Goal: Task Accomplishment & Management: Complete application form

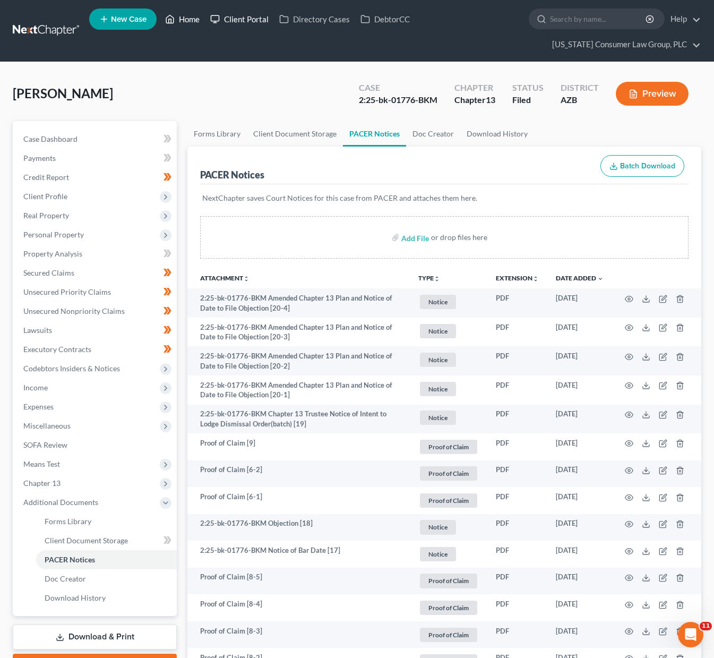
drag, startPoint x: 183, startPoint y: 18, endPoint x: 230, endPoint y: 28, distance: 48.8
click at [183, 18] on link "Home" at bounding box center [182, 19] width 45 height 19
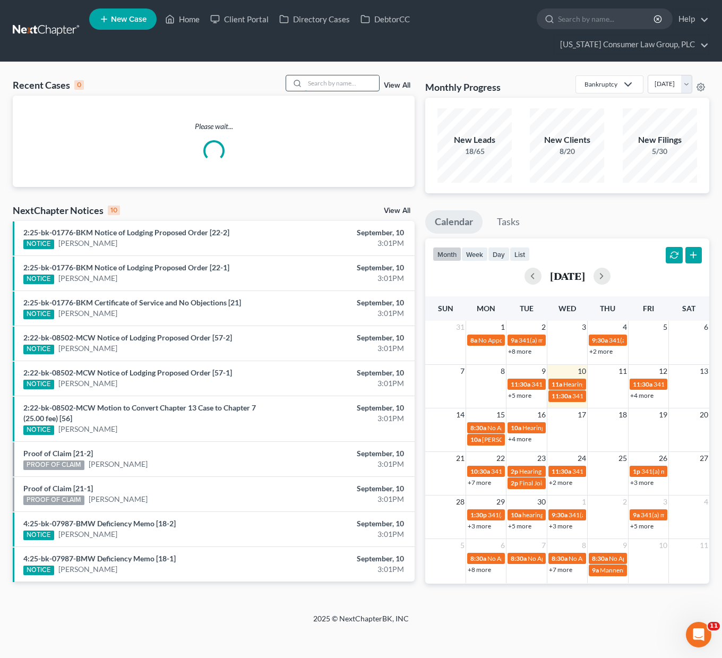
click at [323, 79] on input "search" at bounding box center [342, 82] width 74 height 15
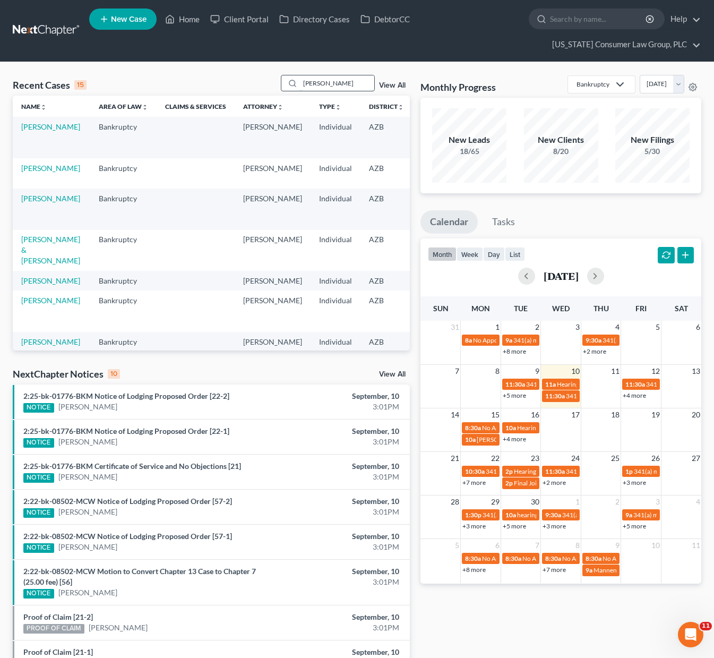
type input "[PERSON_NAME]"
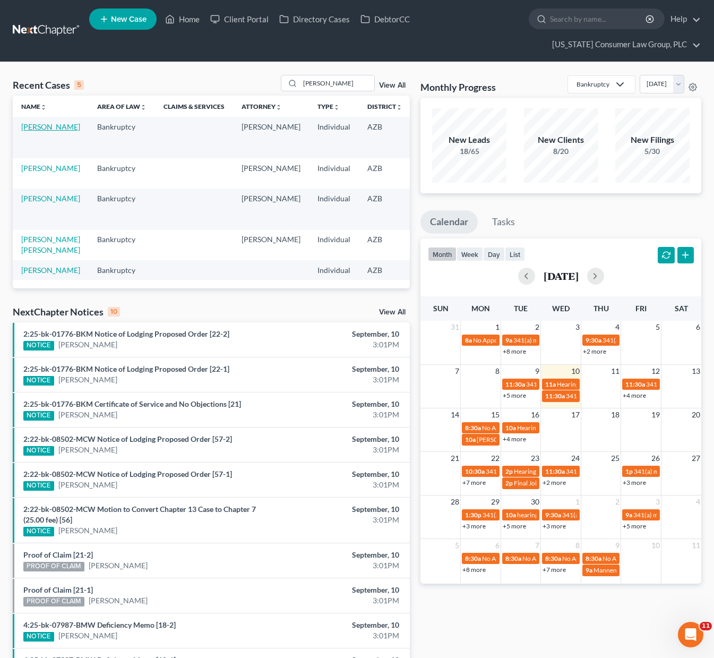
click at [24, 130] on link "[PERSON_NAME]" at bounding box center [50, 126] width 59 height 9
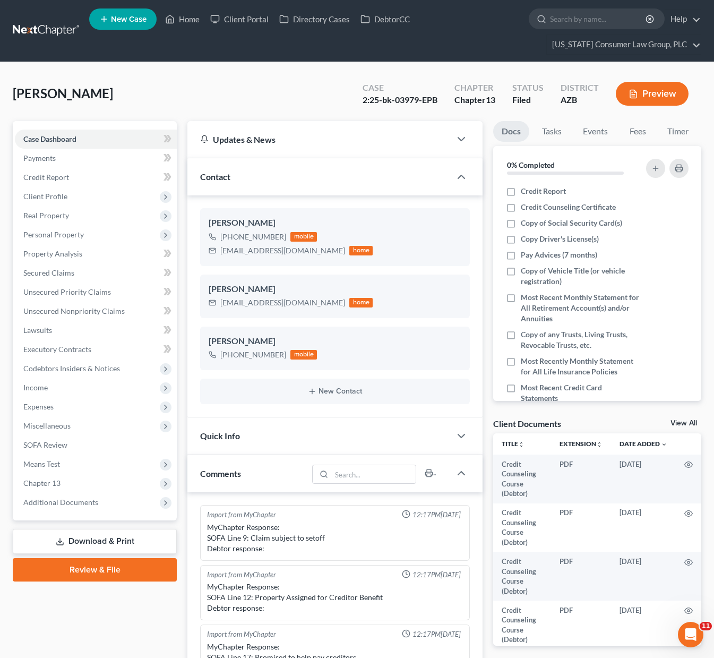
scroll to position [184, 0]
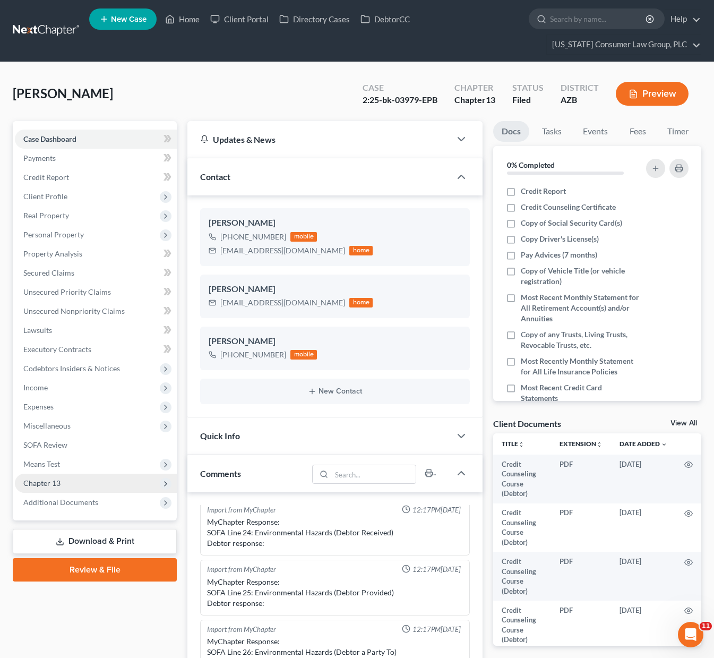
click at [76, 488] on span "Chapter 13" at bounding box center [96, 483] width 162 height 19
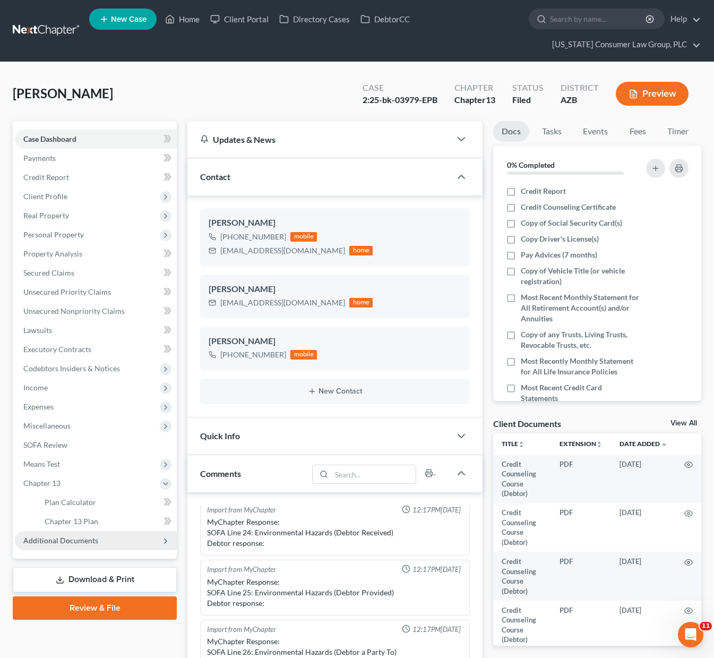
click at [65, 543] on span "Additional Documents" at bounding box center [60, 540] width 75 height 9
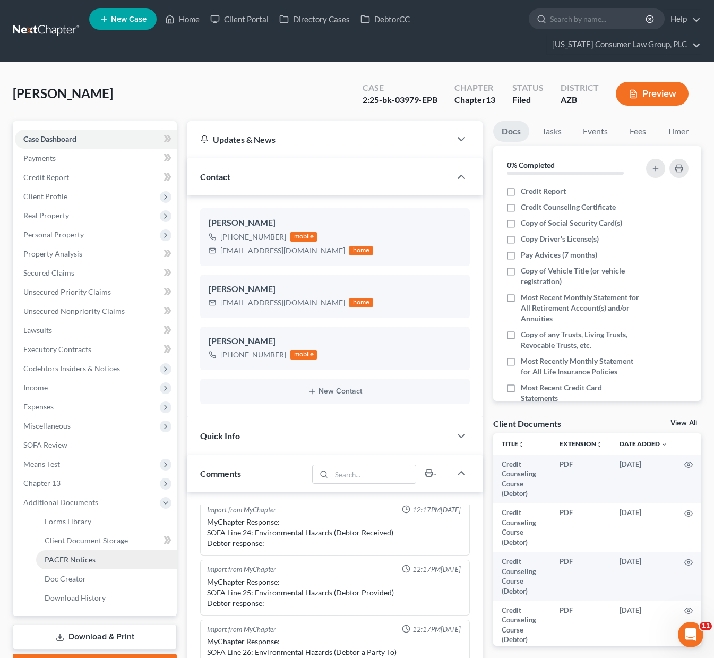
click at [61, 559] on span "PACER Notices" at bounding box center [70, 559] width 51 height 9
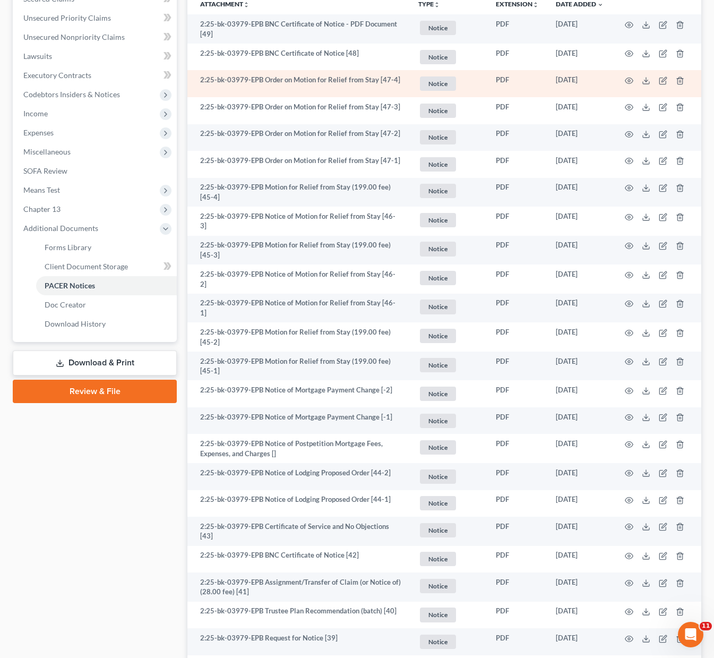
scroll to position [323, 0]
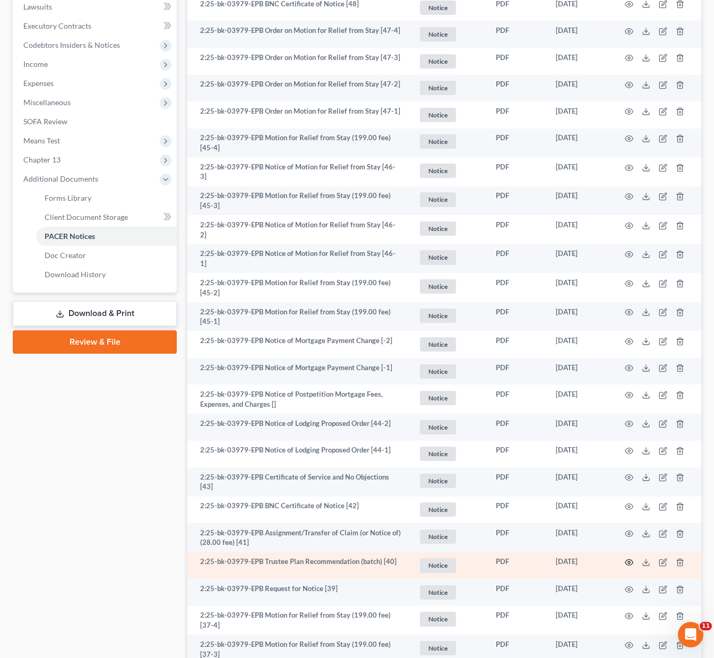
click at [625, 558] on icon "button" at bounding box center [629, 562] width 8 height 8
click at [629, 558] on icon "button" at bounding box center [629, 562] width 8 height 8
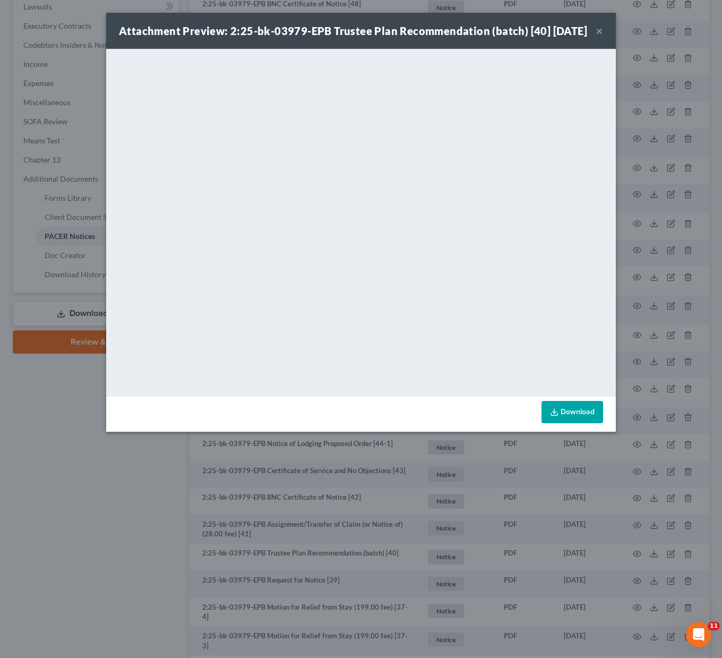
click at [596, 36] on button "×" at bounding box center [599, 30] width 7 height 13
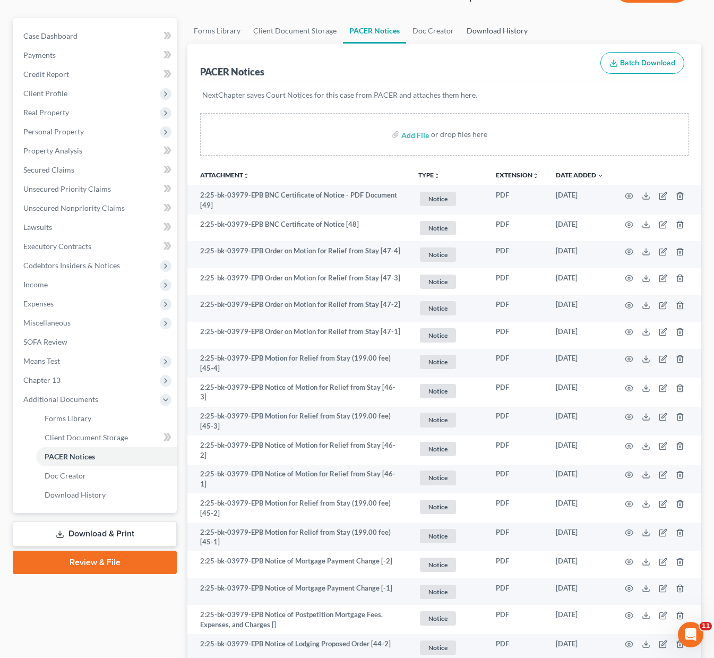
scroll to position [0, 0]
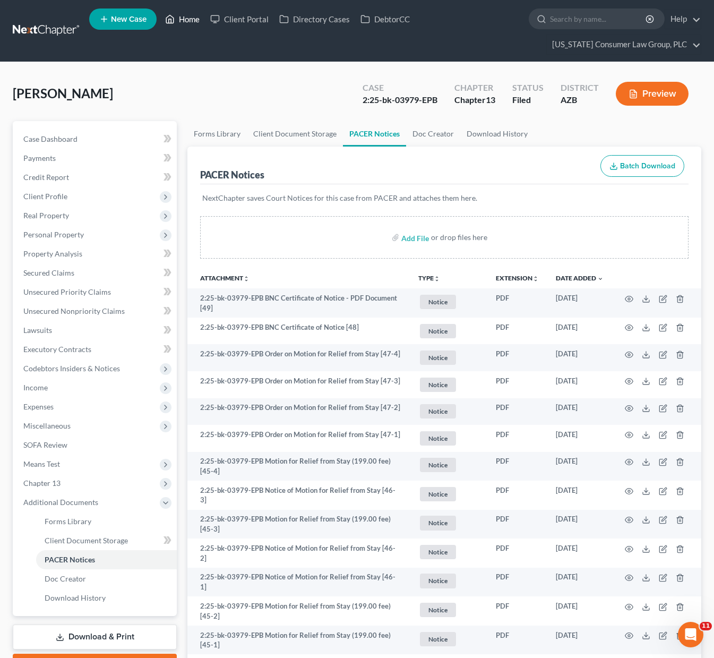
click at [184, 20] on link "Home" at bounding box center [182, 19] width 45 height 19
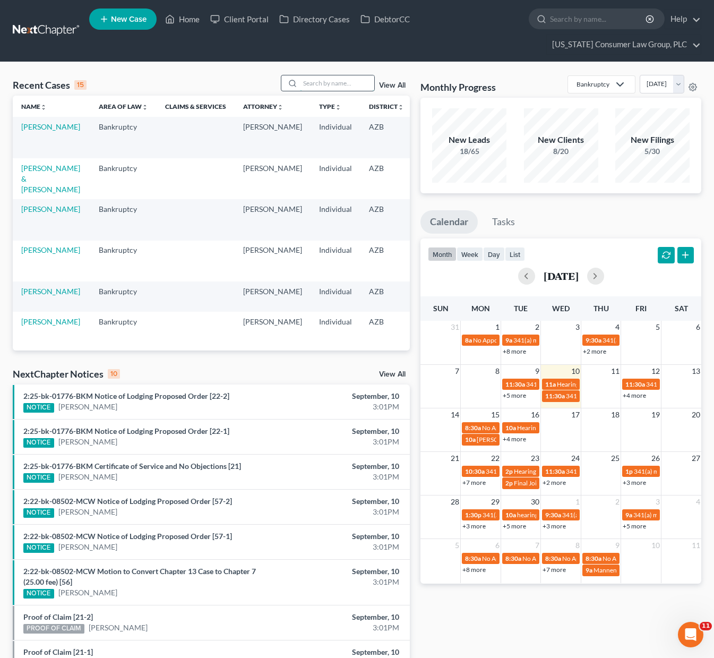
click at [317, 85] on input "search" at bounding box center [337, 82] width 74 height 15
click at [320, 82] on input "search" at bounding box center [337, 82] width 74 height 15
type input "[PERSON_NAME]"
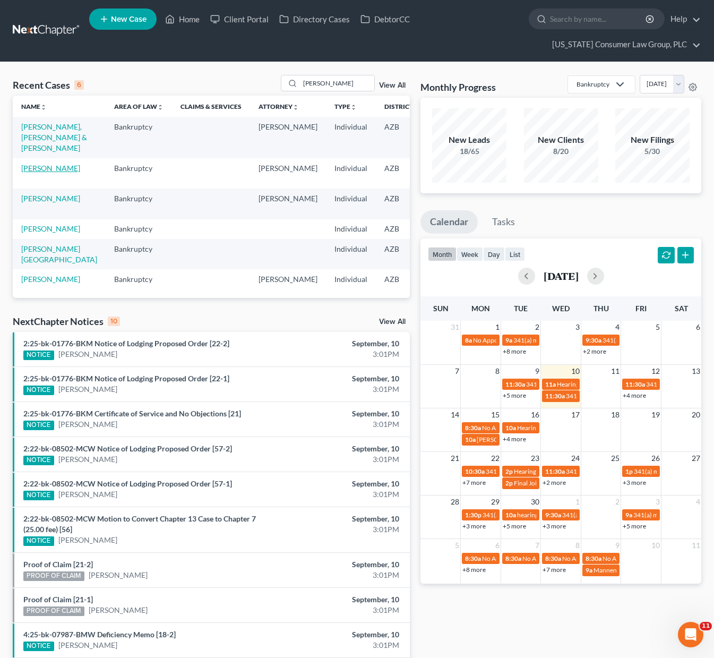
click at [44, 173] on link "[PERSON_NAME]" at bounding box center [50, 168] width 59 height 9
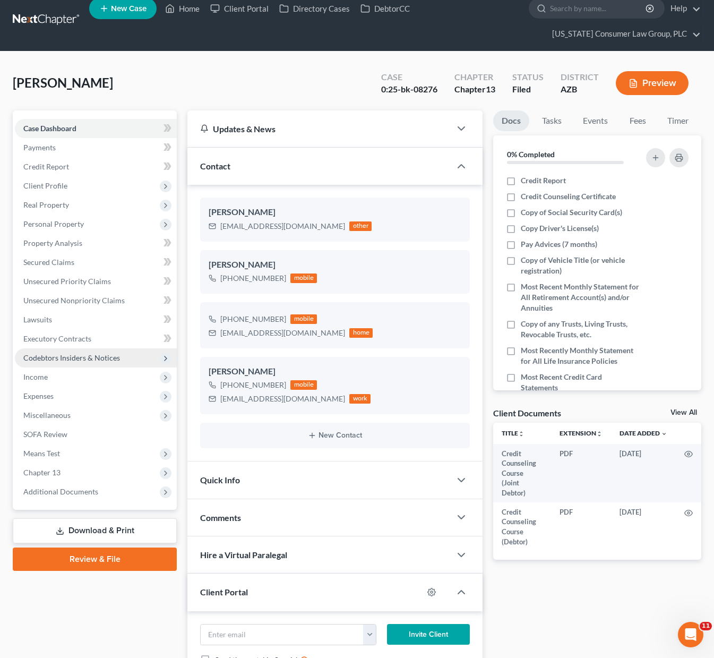
scroll to position [11, 0]
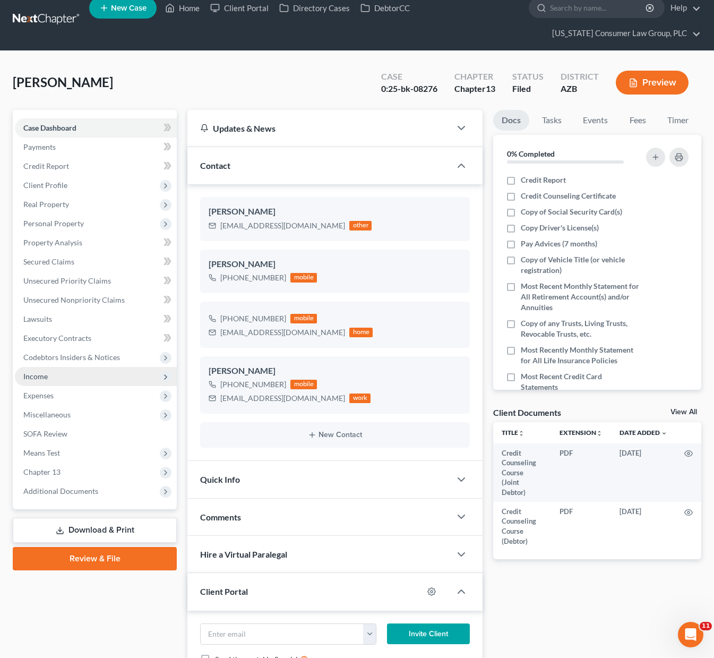
click at [38, 371] on span "Income" at bounding box center [96, 376] width 162 height 19
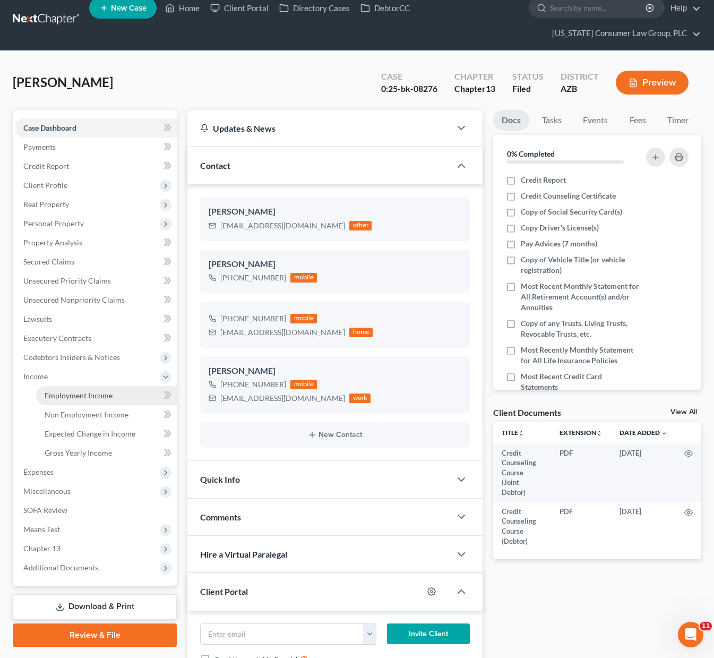
click at [79, 398] on span "Employment Income" at bounding box center [79, 395] width 68 height 9
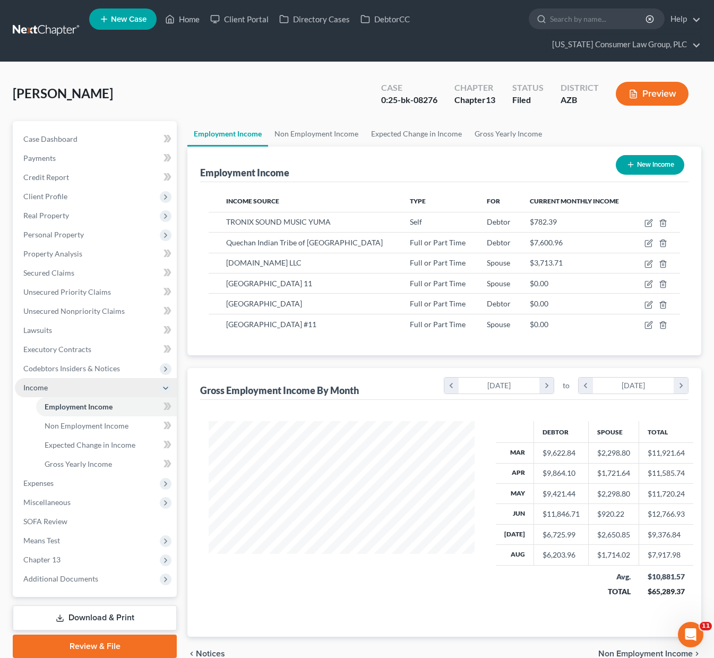
scroll to position [191, 287]
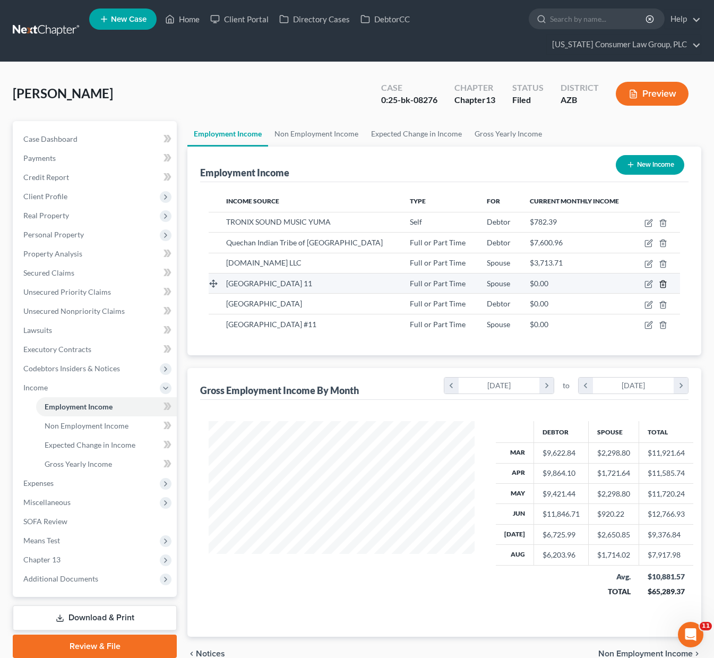
click at [663, 284] on line "button" at bounding box center [663, 285] width 0 height 2
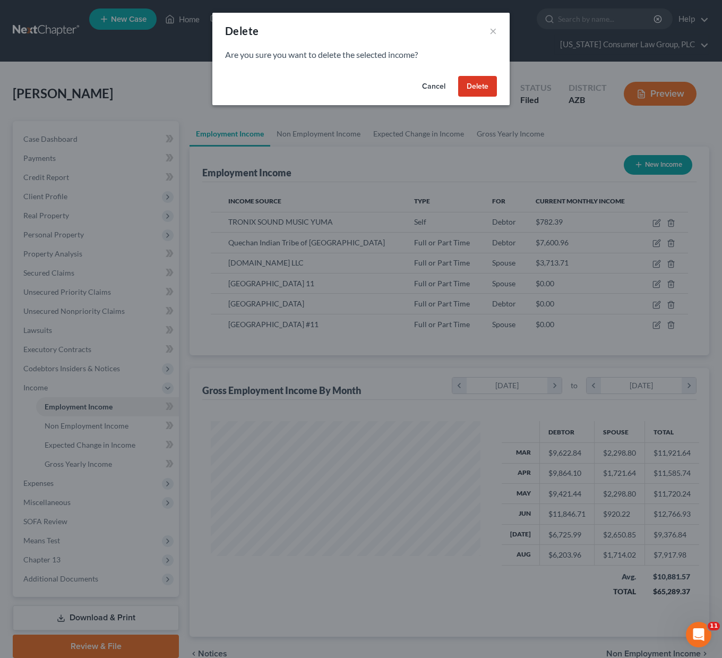
click at [470, 80] on button "Delete" at bounding box center [477, 86] width 39 height 21
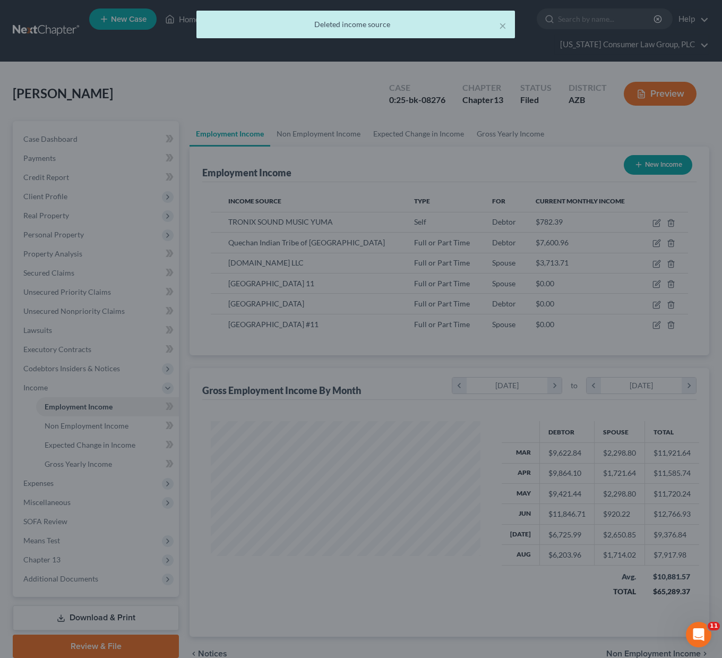
scroll to position [530807, 530710]
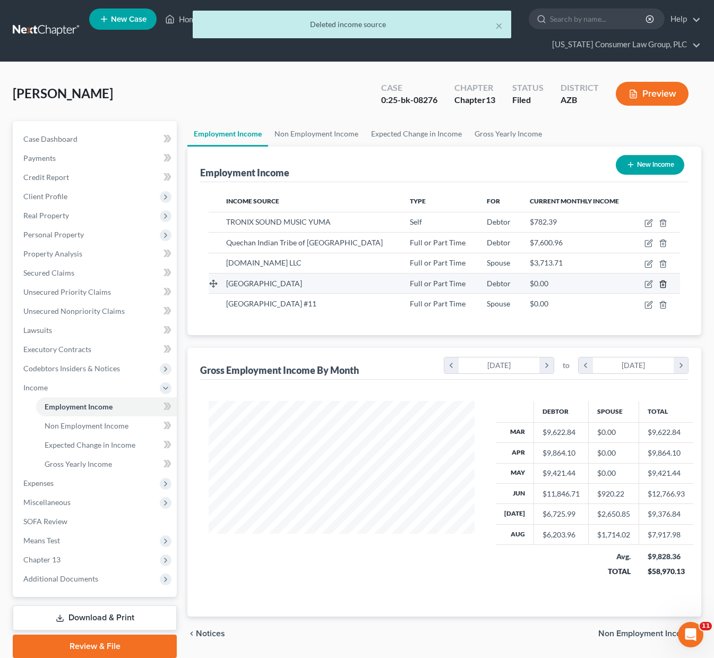
click at [663, 284] on line "button" at bounding box center [663, 285] width 0 height 2
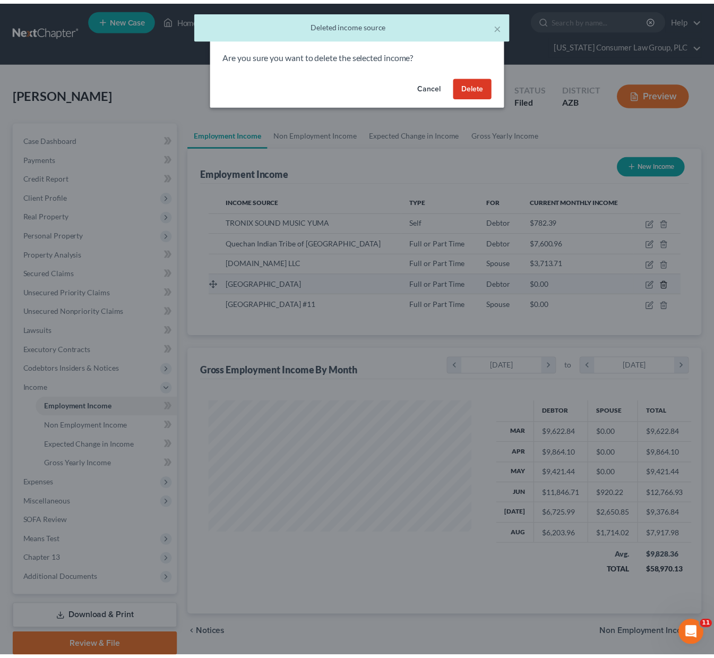
scroll to position [191, 291]
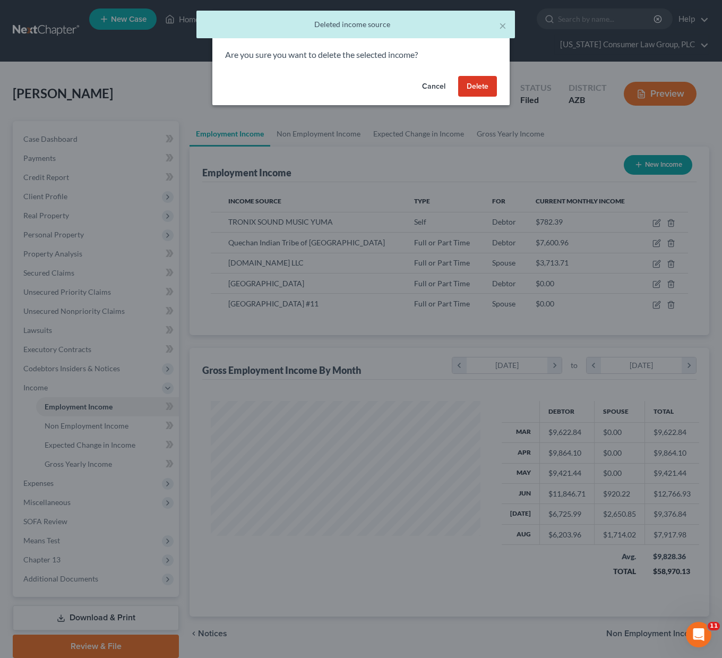
click at [482, 87] on button "Delete" at bounding box center [477, 86] width 39 height 21
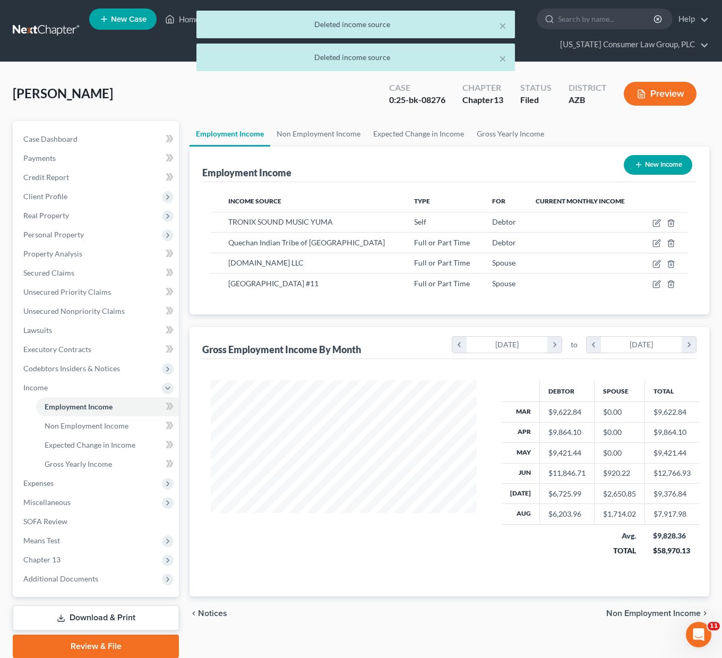
scroll to position [530807, 530710]
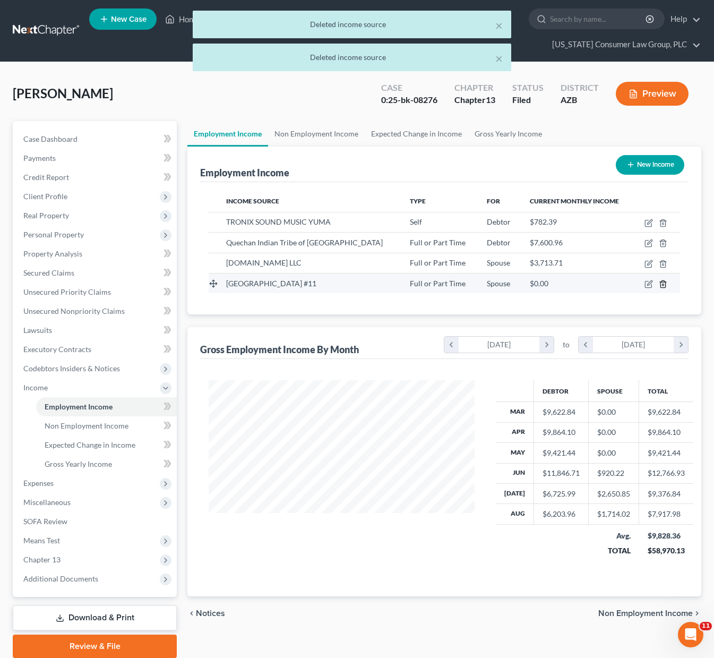
click at [663, 283] on icon "button" at bounding box center [663, 284] width 8 height 8
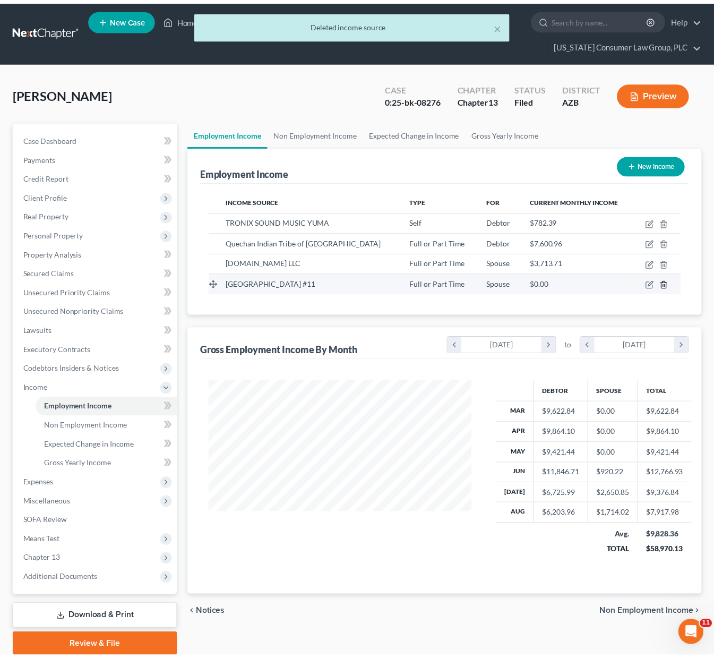
scroll to position [191, 291]
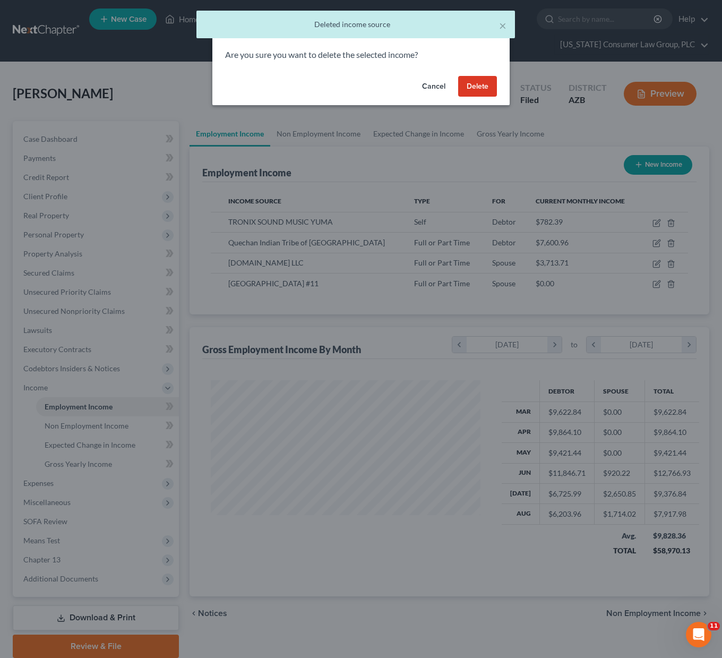
click at [477, 85] on button "Delete" at bounding box center [477, 86] width 39 height 21
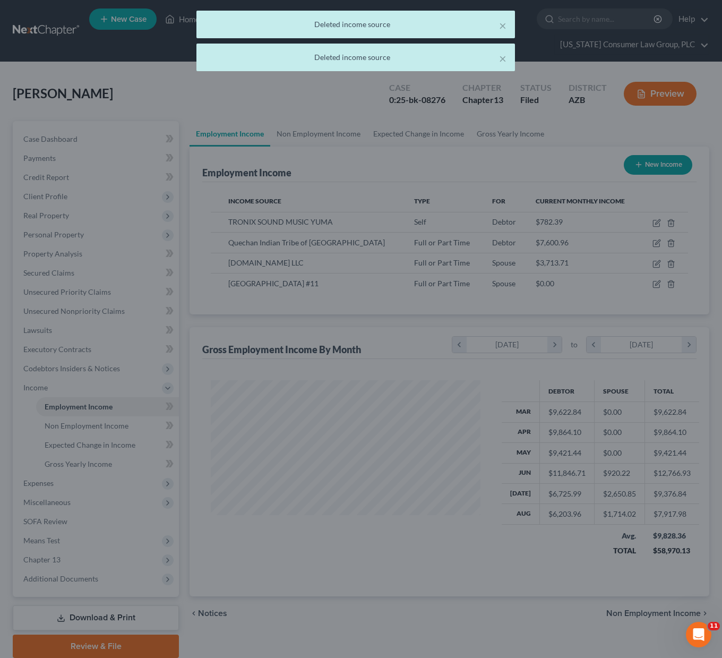
scroll to position [530807, 530710]
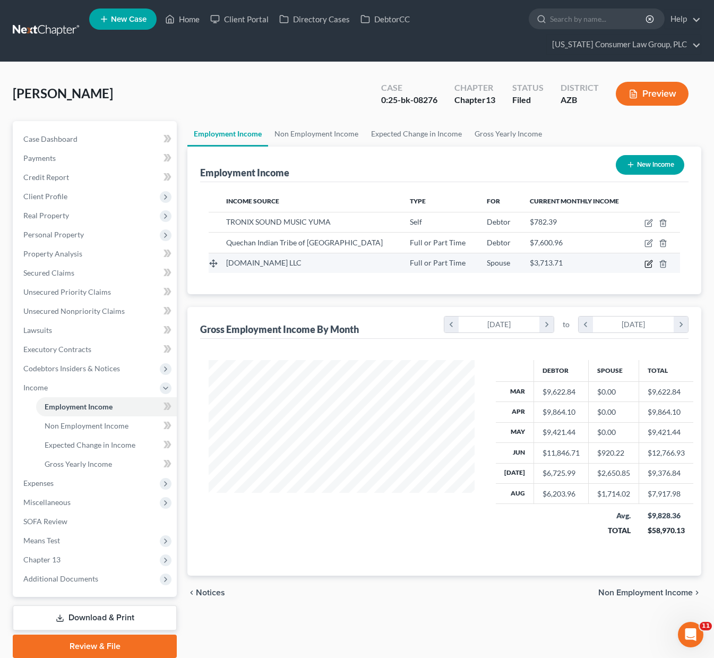
click at [648, 263] on icon "button" at bounding box center [649, 262] width 5 height 5
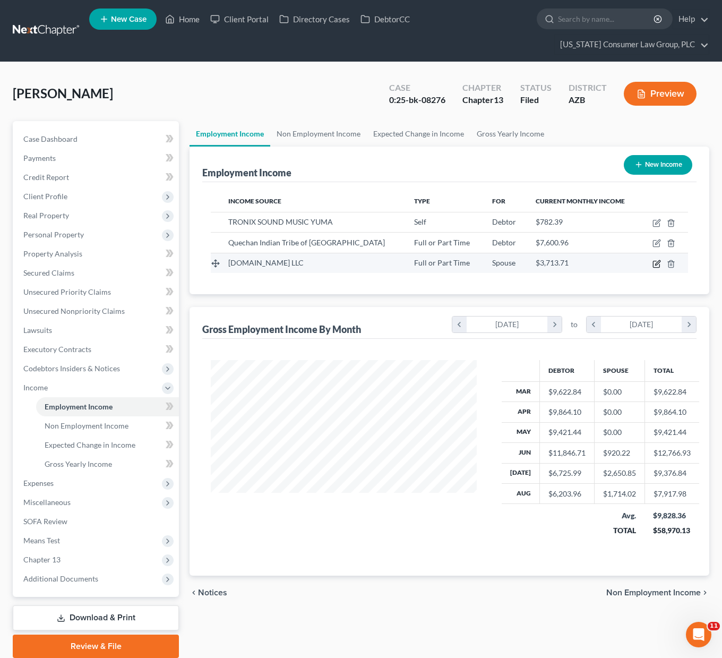
select select "0"
select select "3"
select select "2"
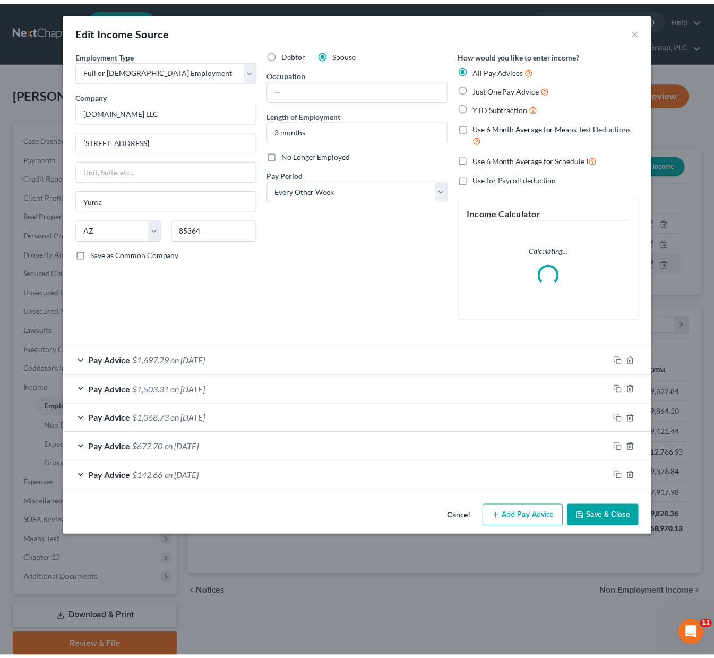
scroll to position [191, 291]
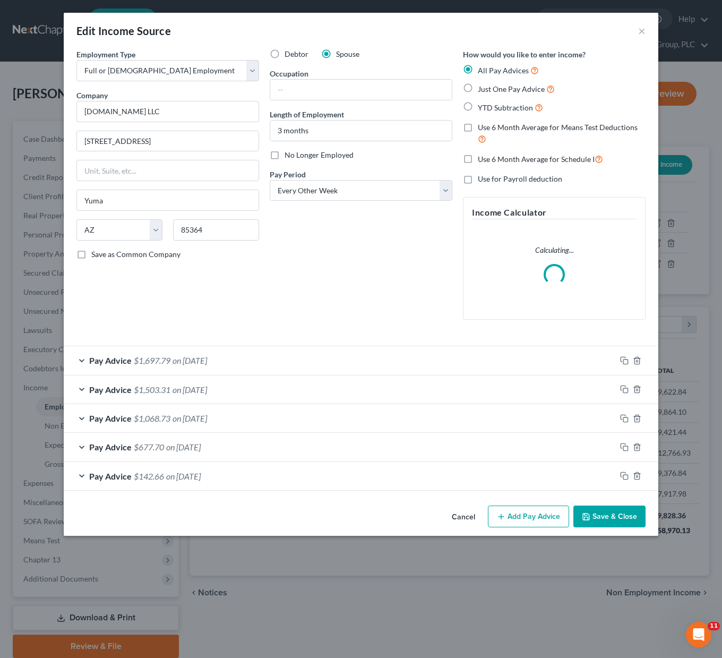
click at [285, 155] on label "No Longer Employed" at bounding box center [319, 155] width 69 height 11
click at [289, 155] on input "No Longer Employed" at bounding box center [292, 153] width 7 height 7
checkbox input "true"
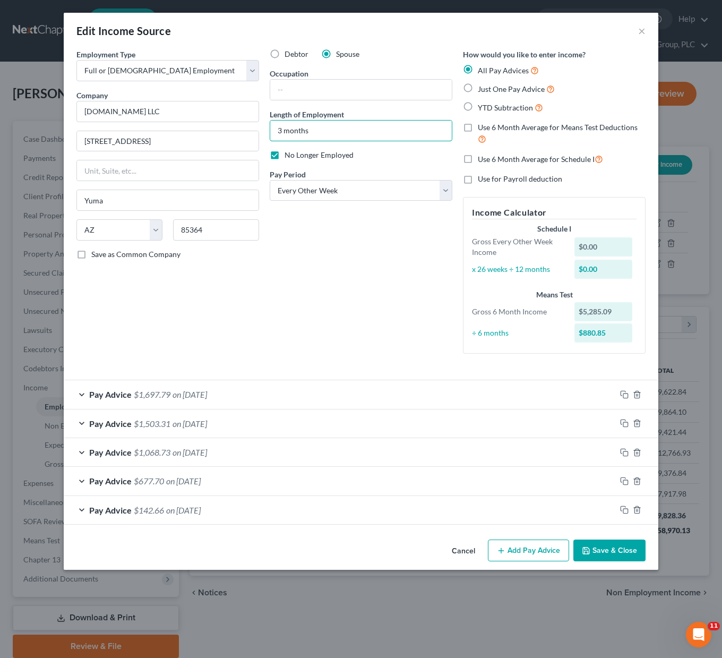
drag, startPoint x: 326, startPoint y: 132, endPoint x: 225, endPoint y: 126, distance: 101.1
click at [225, 126] on div "Employment Type * Select Full or [DEMOGRAPHIC_DATA] Employment Self Employment …" at bounding box center [361, 210] width 580 height 322
type input "2 months"
click at [604, 550] on button "Save & Close" at bounding box center [609, 550] width 72 height 22
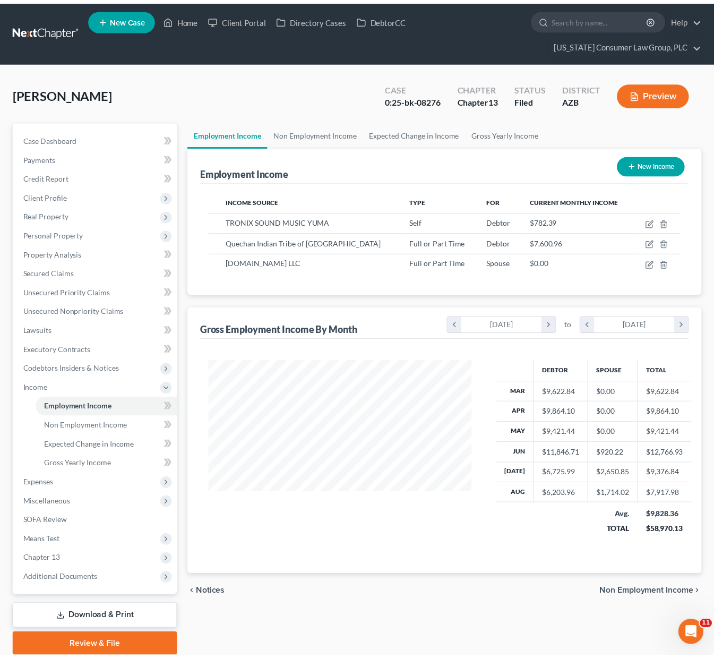
scroll to position [530807, 530710]
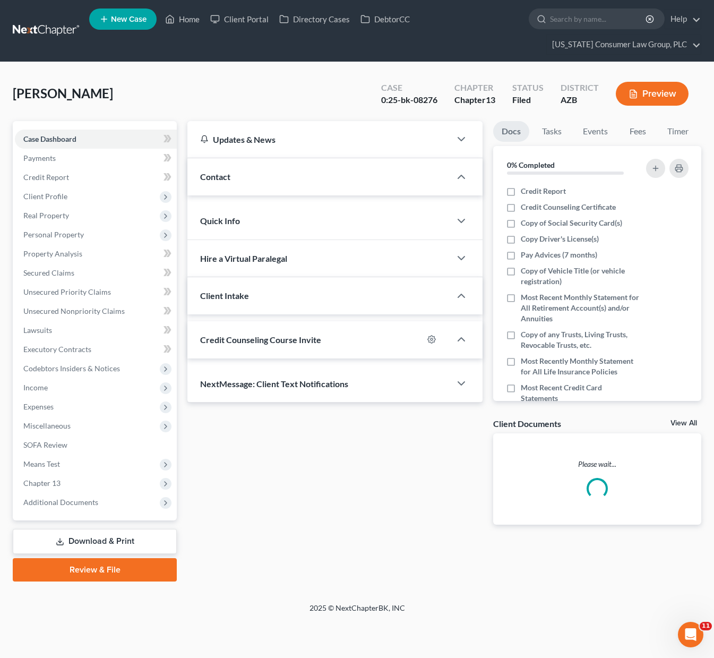
scroll to position [11, 0]
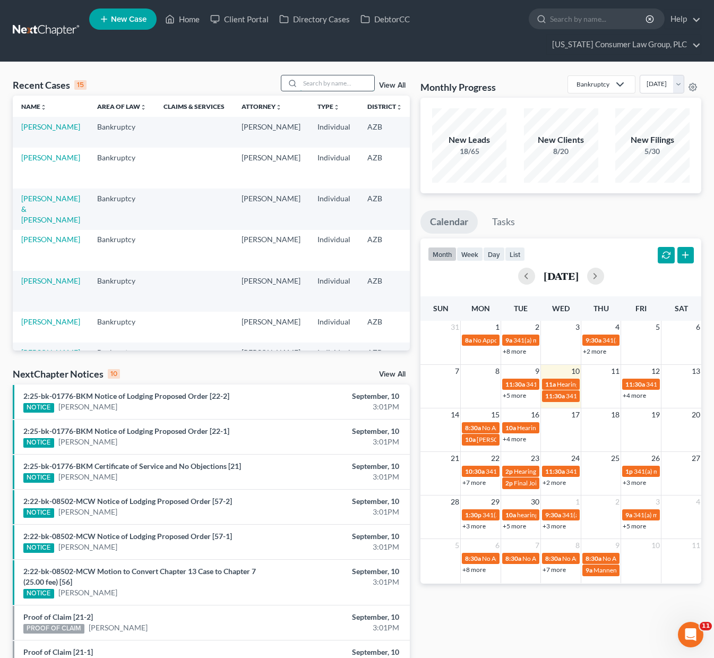
click at [323, 88] on input "search" at bounding box center [337, 82] width 74 height 15
click at [40, 130] on link "[PERSON_NAME]" at bounding box center [50, 126] width 59 height 9
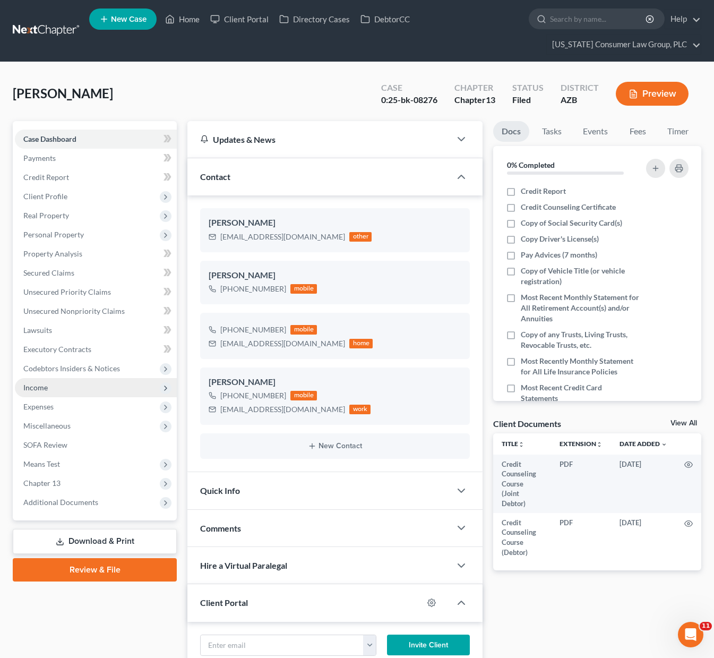
click at [42, 388] on span "Income" at bounding box center [35, 387] width 24 height 9
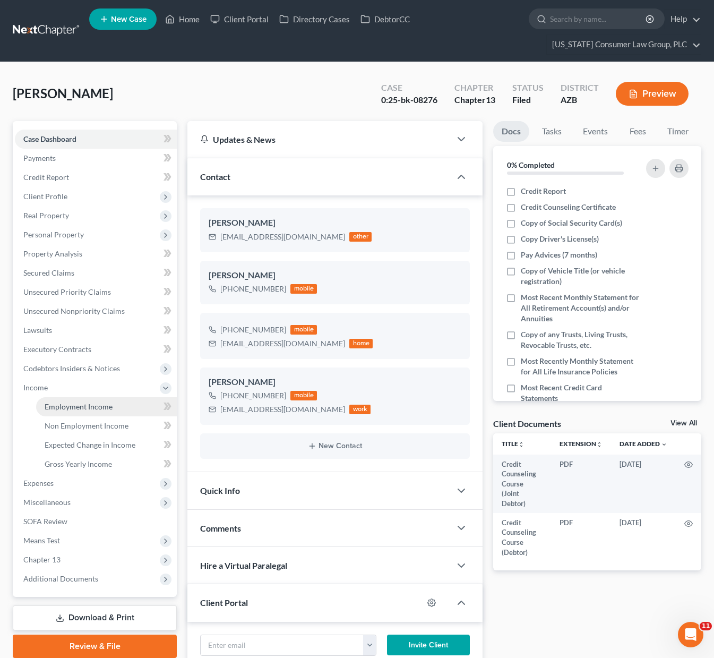
click at [73, 404] on span "Employment Income" at bounding box center [79, 406] width 68 height 9
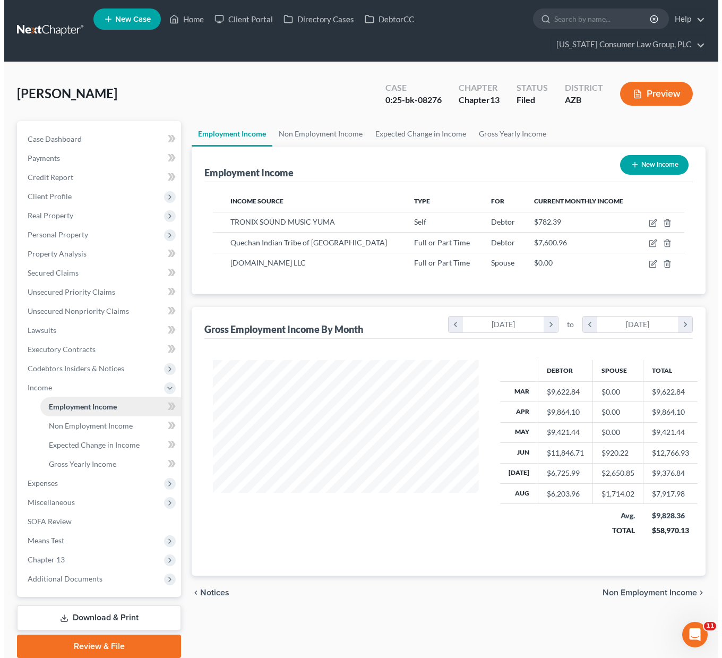
scroll to position [191, 287]
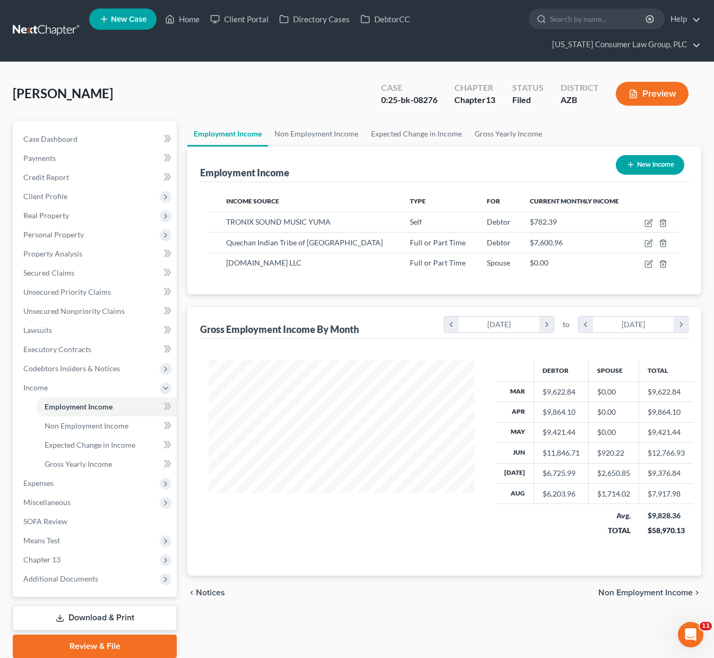
click at [656, 159] on button "New Income" at bounding box center [650, 165] width 68 height 20
select select "0"
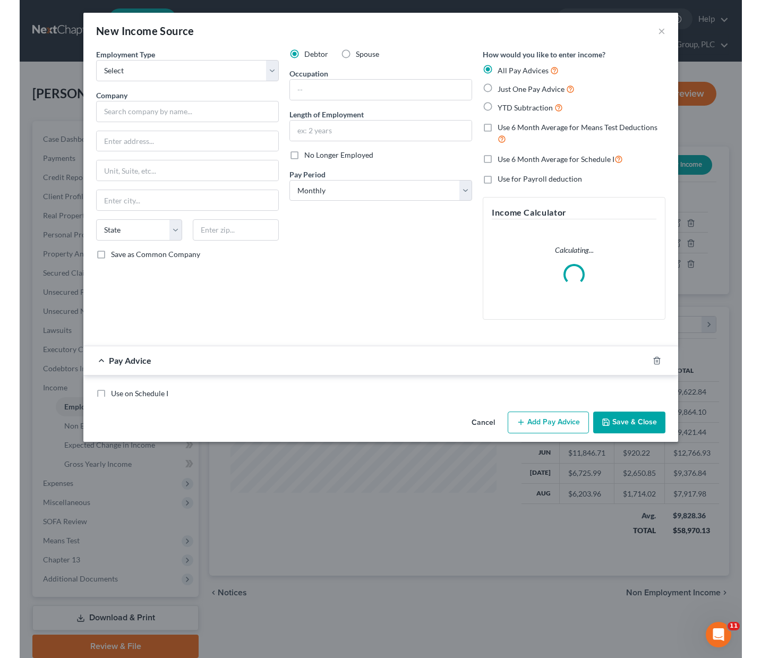
scroll to position [191, 291]
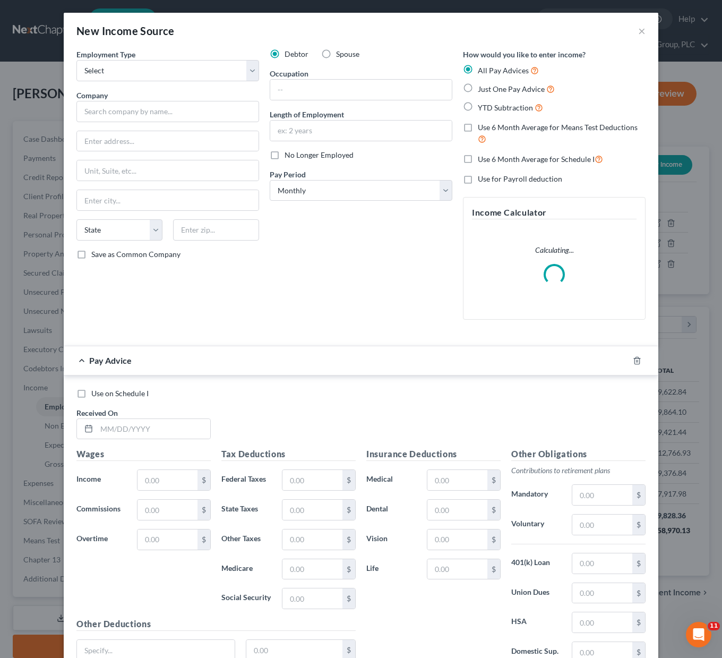
click at [336, 55] on label "Spouse" at bounding box center [347, 54] width 23 height 11
click at [340, 55] on input "Spouse" at bounding box center [343, 52] width 7 height 7
radio input "true"
click at [246, 67] on select "Select Full or [DEMOGRAPHIC_DATA] Employment Self Employment" at bounding box center [167, 70] width 183 height 21
select select "0"
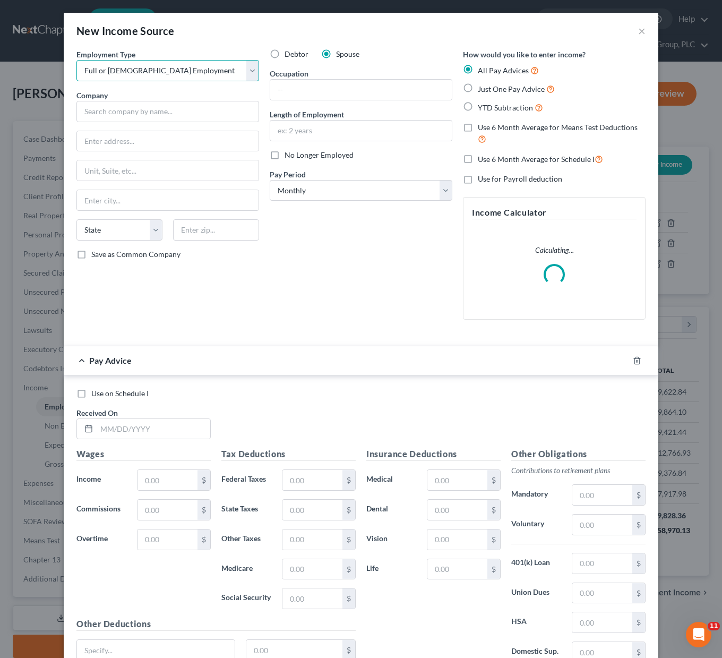
click at [76, 60] on select "Select Full or [DEMOGRAPHIC_DATA] Employment Self Employment" at bounding box center [167, 70] width 183 height 21
click at [131, 112] on input "text" at bounding box center [167, 111] width 183 height 21
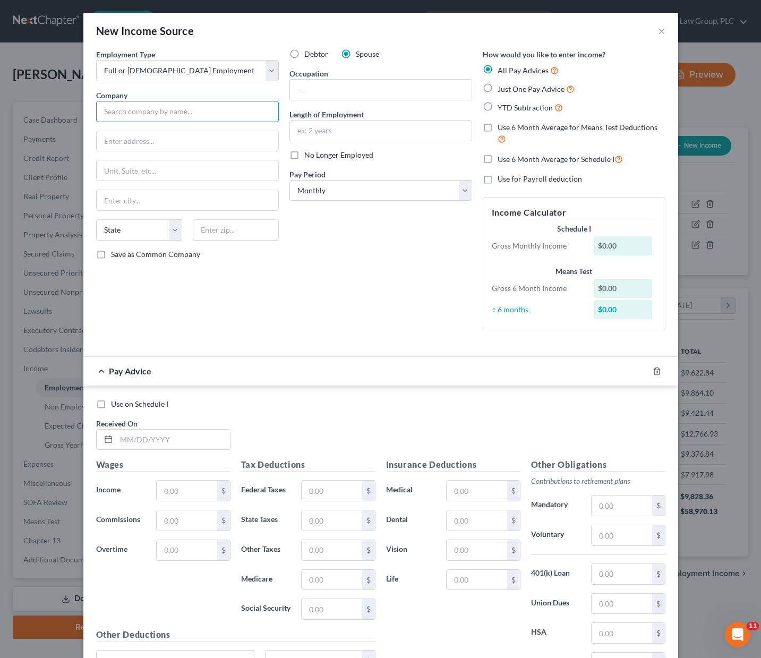
scroll to position [191, 307]
type input "[GEOGRAPHIC_DATA] 1"
type input "PO Box 3200"
type input "85350"
type input "Somerton"
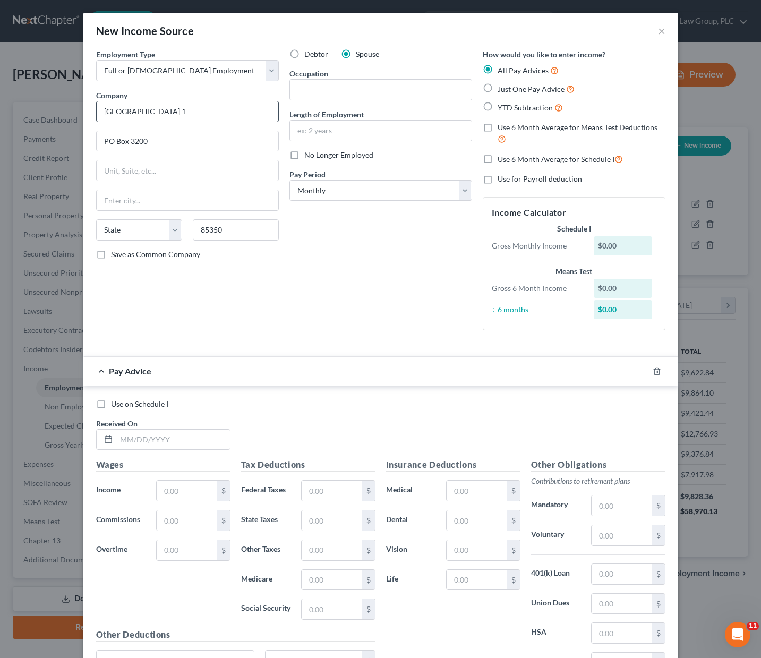
select select "3"
click at [332, 90] on input "text" at bounding box center [381, 90] width 182 height 20
type input "Assistant"
click at [462, 187] on select "Select Monthly Twice Monthly Every Other Week Weekly" at bounding box center [380, 190] width 183 height 21
select select "1"
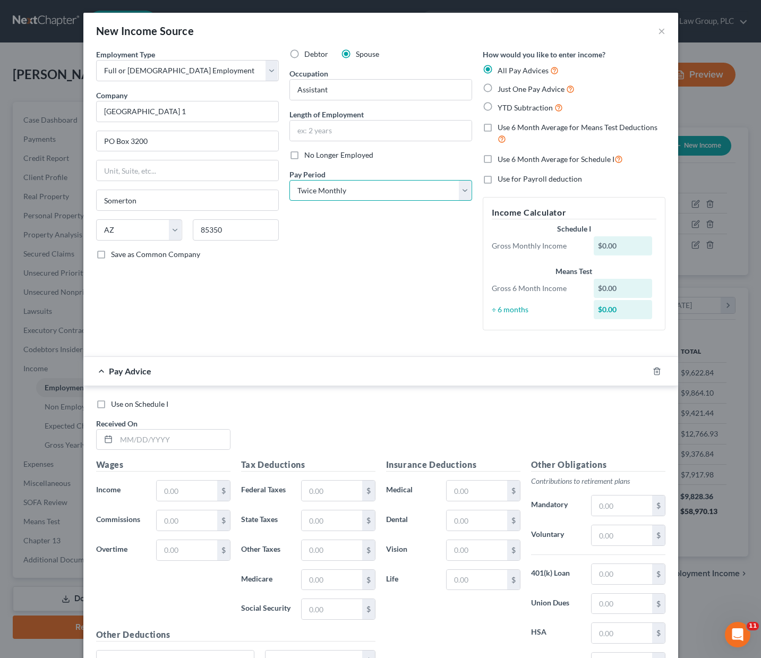
click at [289, 180] on select "Select Monthly Twice Monthly Every Other Week Weekly" at bounding box center [380, 190] width 183 height 21
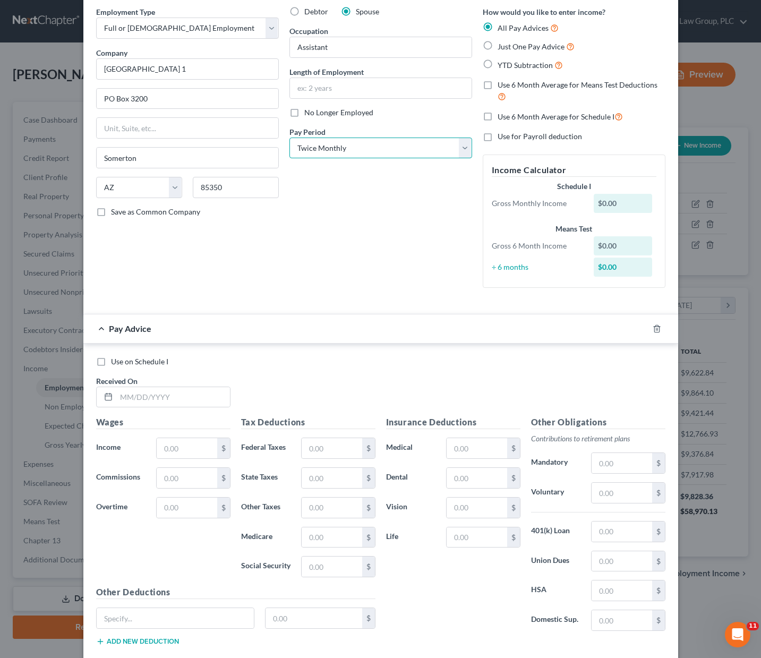
scroll to position [106, 0]
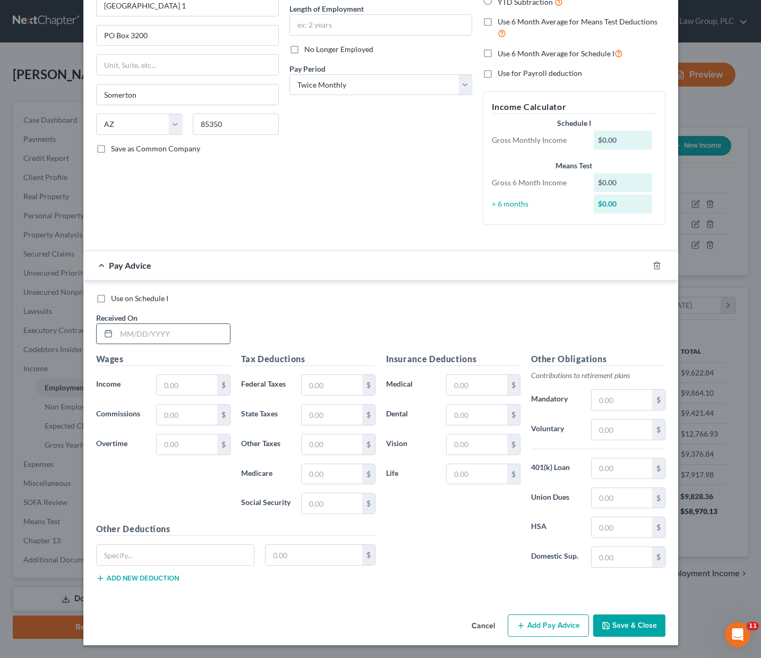
click at [135, 327] on input "text" at bounding box center [173, 334] width 114 height 20
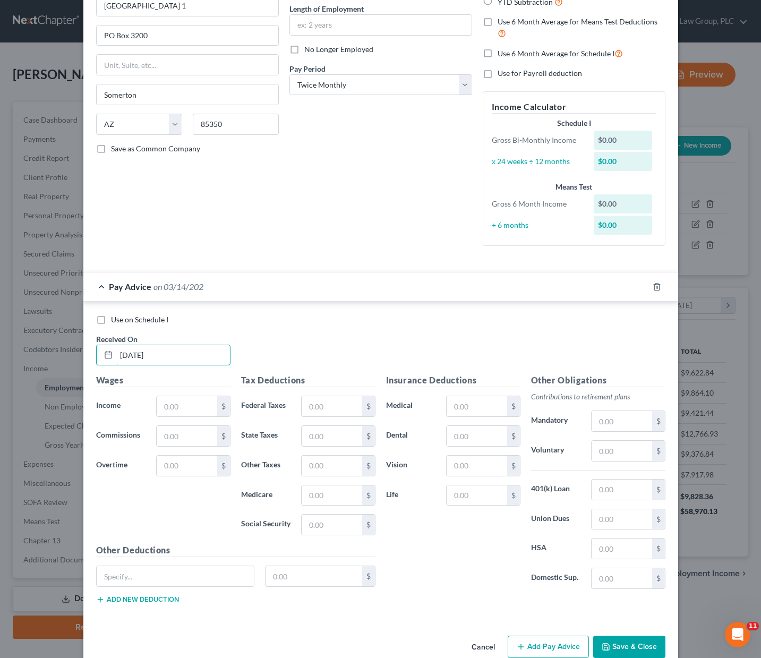
type input "[DATE]"
type input "1,149.40"
click at [296, 401] on div "$" at bounding box center [338, 406] width 84 height 21
click at [329, 404] on input "text" at bounding box center [332, 406] width 60 height 20
click at [311, 432] on input "text" at bounding box center [332, 436] width 60 height 20
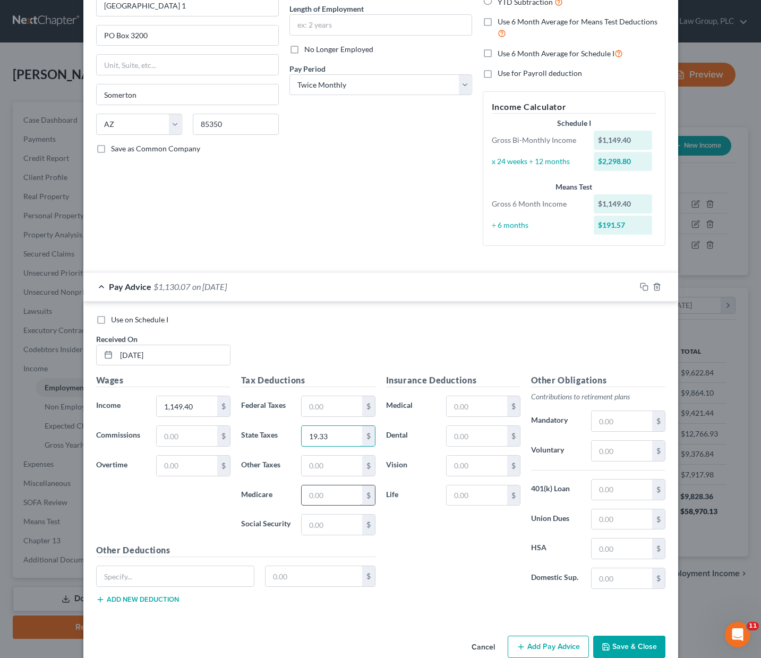
type input "19.33"
click at [326, 498] on input "text" at bounding box center [332, 495] width 60 height 20
type input "16.39"
click at [330, 522] on input "text" at bounding box center [332, 525] width 60 height 20
type input "70.10"
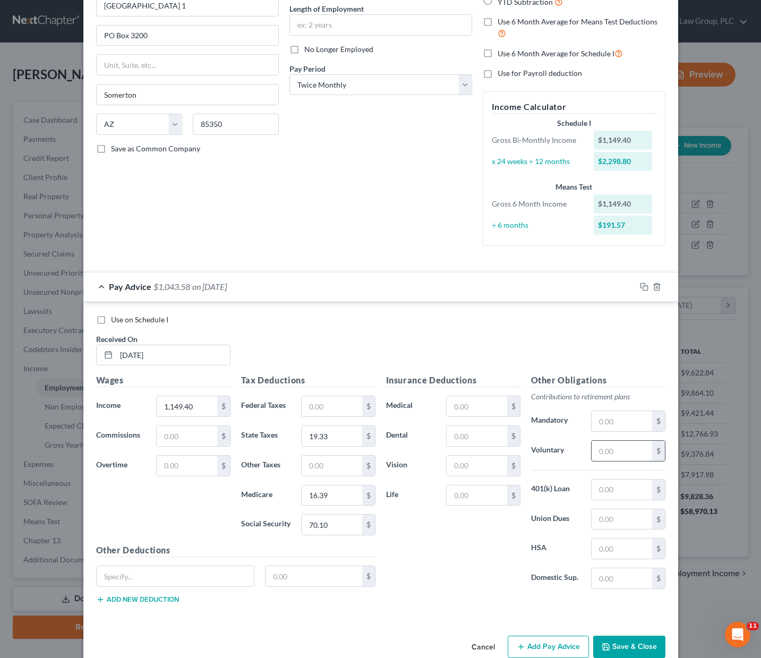
click at [599, 449] on input "text" at bounding box center [622, 451] width 60 height 20
click at [599, 424] on input "text" at bounding box center [622, 421] width 60 height 20
type input "139.31"
click at [459, 407] on input "text" at bounding box center [477, 406] width 60 height 20
click at [421, 386] on h5 "Insurance Deductions" at bounding box center [453, 380] width 134 height 13
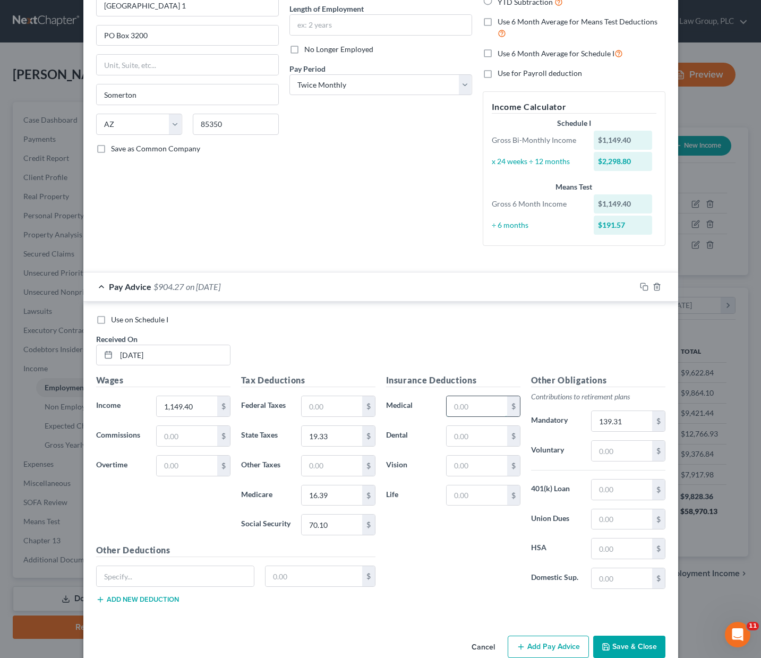
click at [462, 407] on input "text" at bounding box center [477, 406] width 60 height 20
type input "2.00"
click at [462, 430] on input "text" at bounding box center [477, 436] width 60 height 20
type input "7.50"
click at [470, 470] on input "text" at bounding box center [477, 466] width 60 height 20
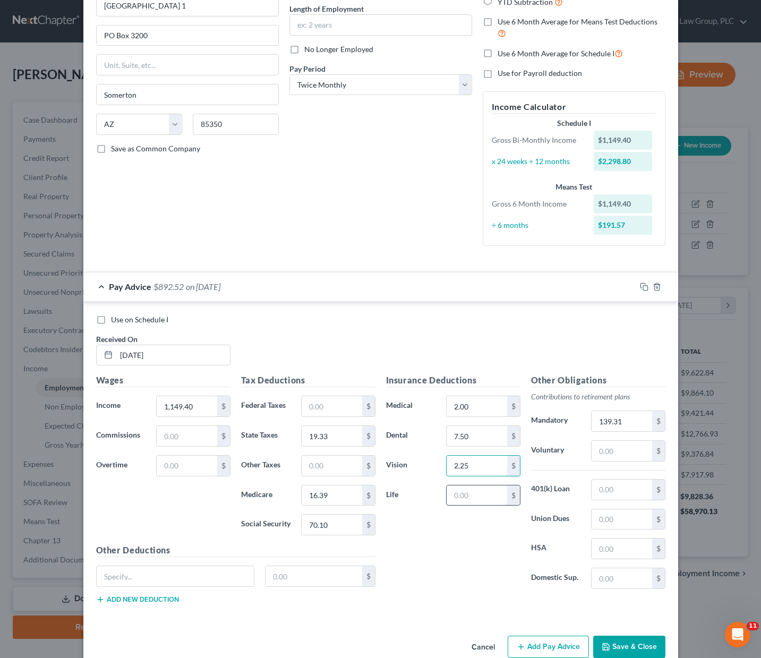
type input "2.25"
click at [470, 497] on input "text" at bounding box center [477, 495] width 60 height 20
type input "39"
click at [464, 552] on div "Insurance Deductions Medical 2.00 $ Dental 7.50 $ Vision 2.25 $ Life 39 $" at bounding box center [453, 486] width 145 height 224
click at [196, 576] on input "text" at bounding box center [176, 576] width 158 height 20
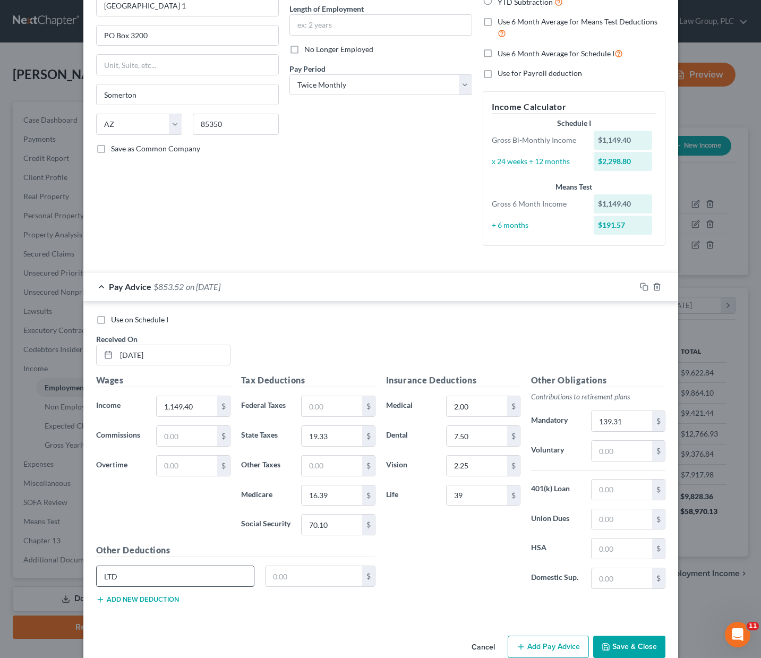
type input "LTD"
type input "0"
type input "1.72"
click at [552, 644] on button "Add Pay Advice" at bounding box center [548, 647] width 81 height 22
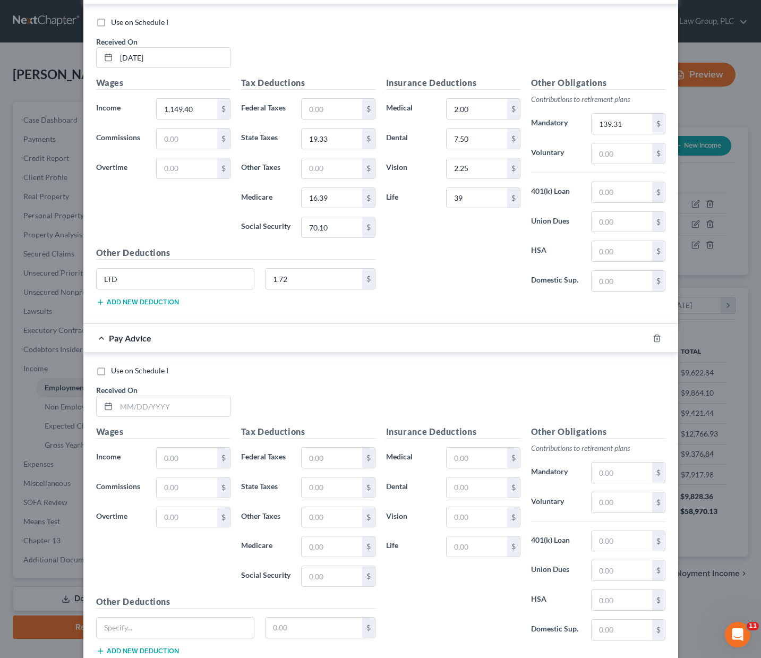
scroll to position [475, 0]
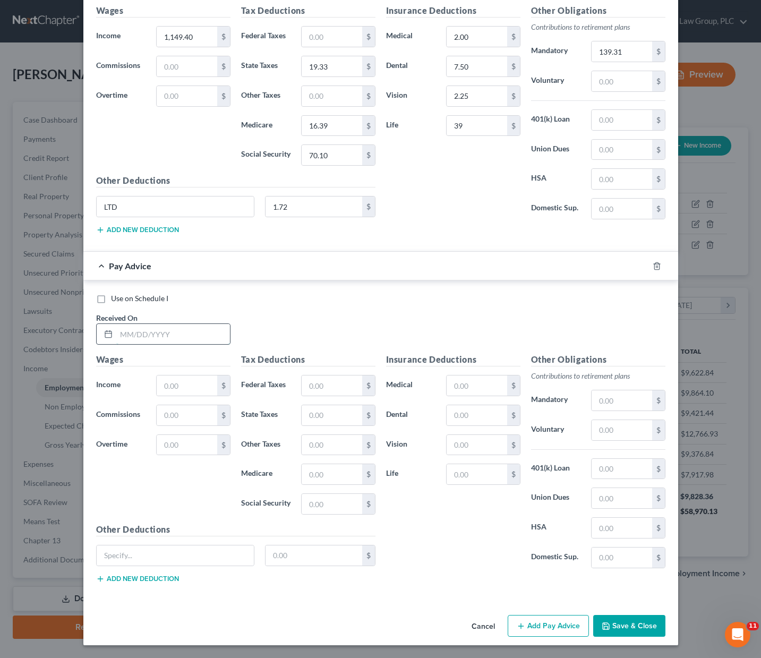
click at [138, 331] on input "text" at bounding box center [173, 334] width 114 height 20
type input "[DATE]"
type input "1,149.40"
click at [318, 380] on input "text" at bounding box center [332, 385] width 60 height 20
click at [337, 66] on input "19.33" at bounding box center [332, 66] width 60 height 20
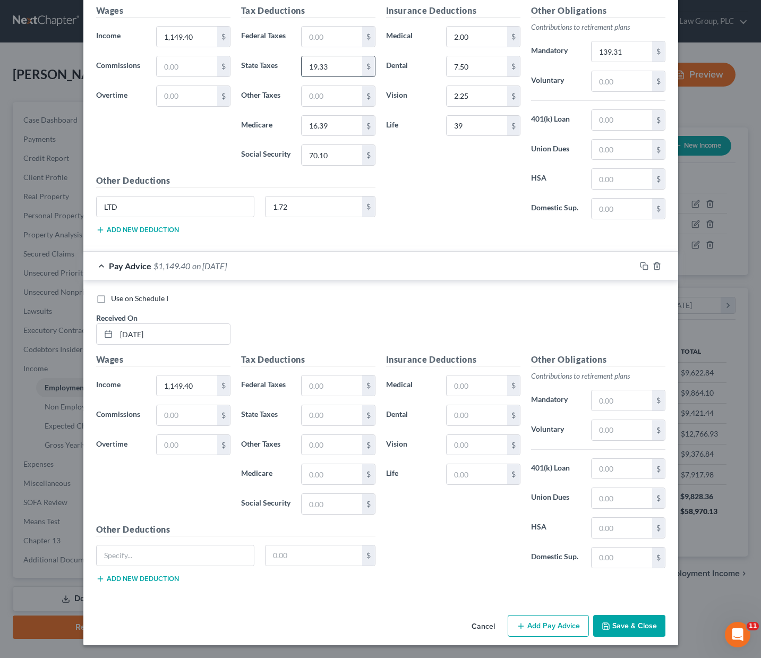
drag, startPoint x: 332, startPoint y: 66, endPoint x: 317, endPoint y: 66, distance: 14.9
click at [317, 66] on input "19.33" at bounding box center [332, 66] width 60 height 20
type input "19.83"
click at [324, 416] on input "text" at bounding box center [332, 415] width 60 height 20
type input "19.83"
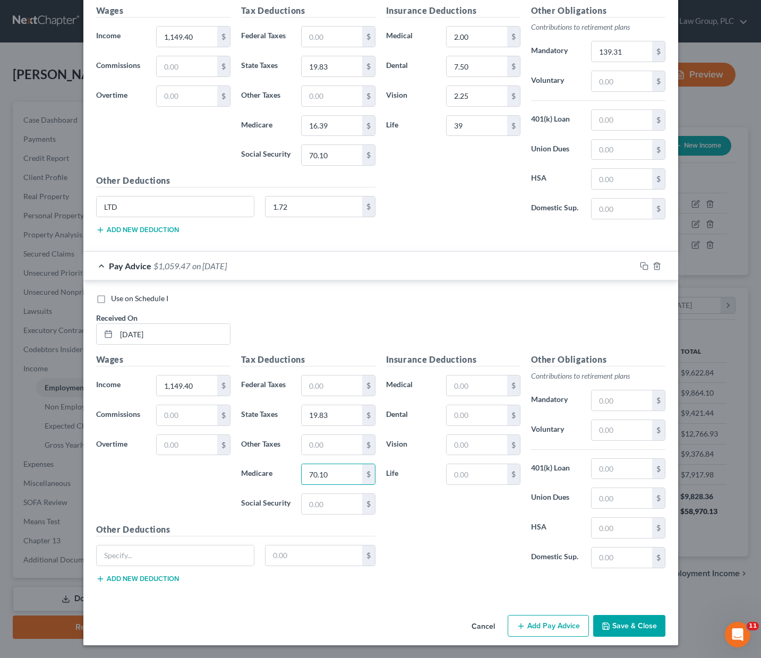
drag, startPoint x: 339, startPoint y: 477, endPoint x: 238, endPoint y: 470, distance: 101.7
click at [238, 470] on div "Medicare 70.10 $" at bounding box center [308, 474] width 145 height 21
type input "16.39"
type input "70.10"
click at [473, 381] on input "text" at bounding box center [477, 385] width 60 height 20
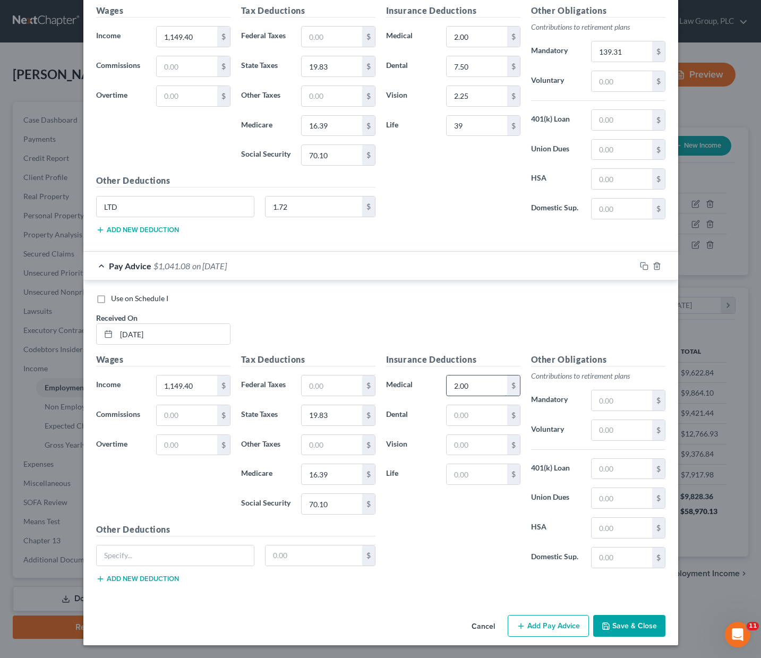
type input "2.00"
type input "7.50"
type input "2.25"
type input "39"
type input "139.31"
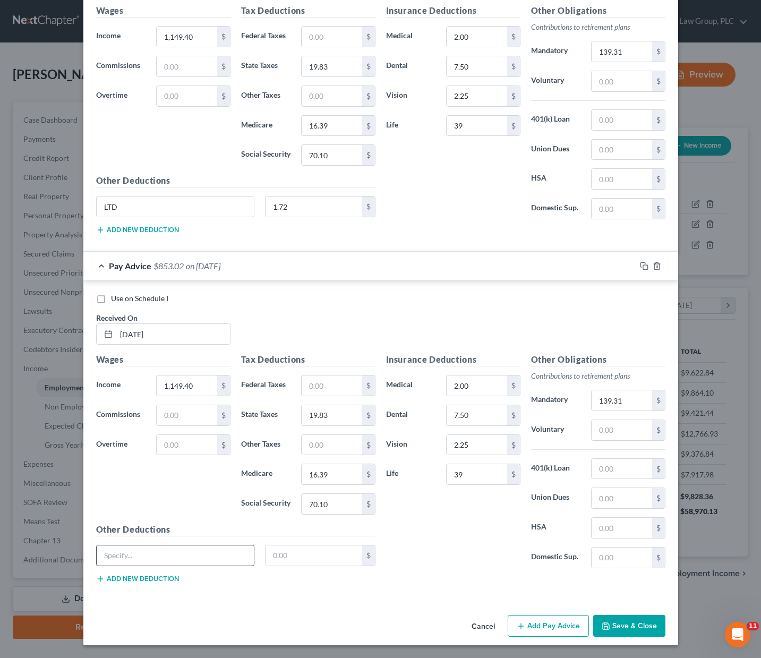
click at [118, 553] on input "text" at bounding box center [176, 555] width 158 height 20
type input "LTD"
type input "1.72"
click at [529, 620] on button "Add Pay Advice" at bounding box center [548, 626] width 81 height 22
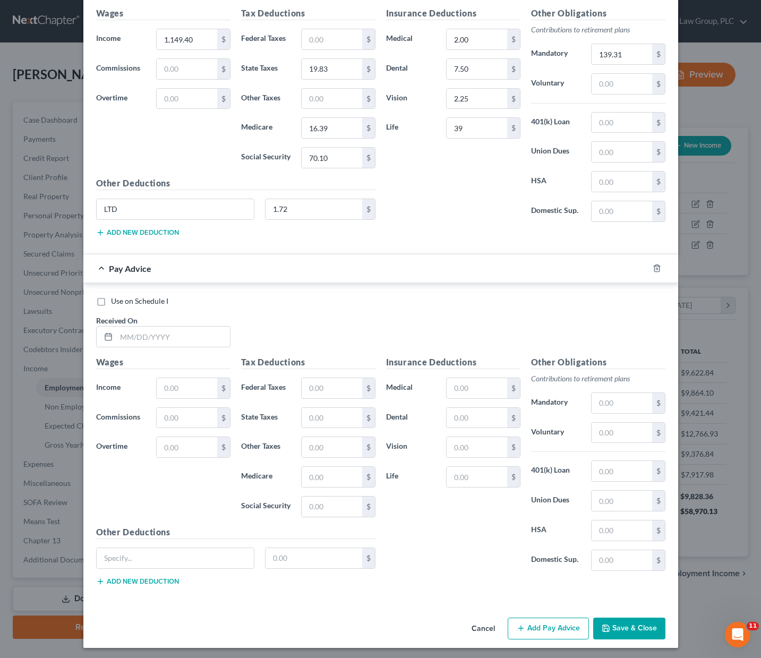
scroll to position [824, 0]
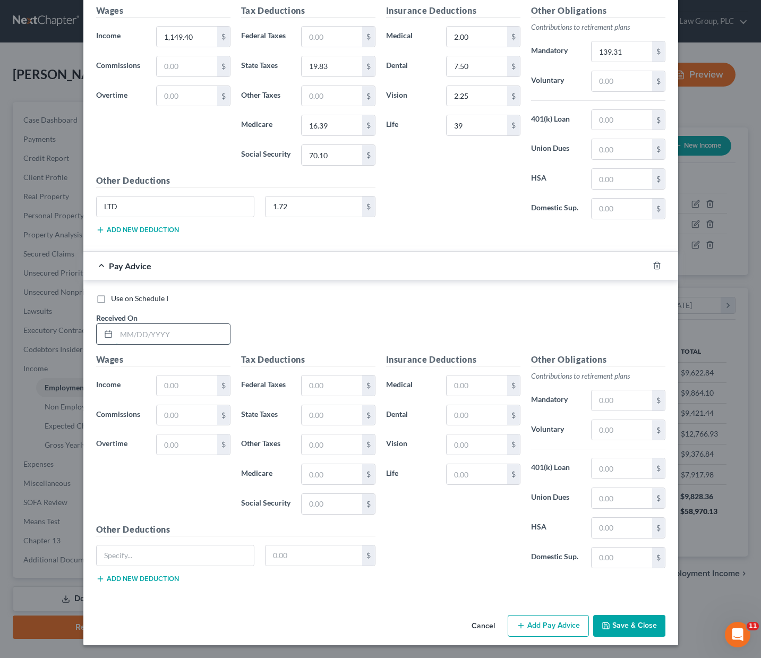
click at [123, 329] on input "text" at bounding box center [173, 334] width 114 height 20
type input "[DATE]"
click at [167, 384] on input "text" at bounding box center [187, 385] width 60 height 20
type input "572.24"
click at [597, 397] on input "text" at bounding box center [622, 400] width 60 height 20
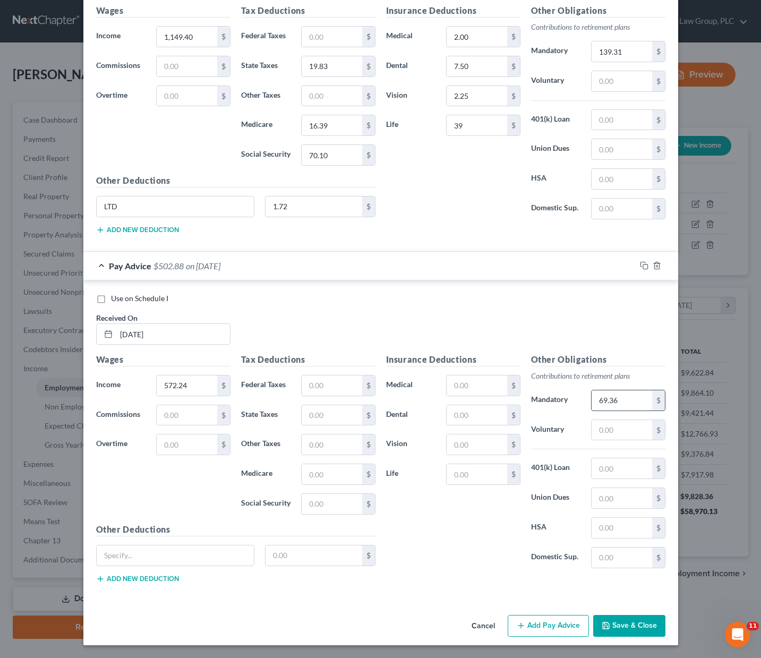
type input "69.36"
click at [309, 384] on input "text" at bounding box center [332, 385] width 60 height 20
click at [302, 414] on input "text" at bounding box center [332, 415] width 60 height 20
type input "10.06"
click at [321, 474] on input "text" at bounding box center [332, 474] width 60 height 20
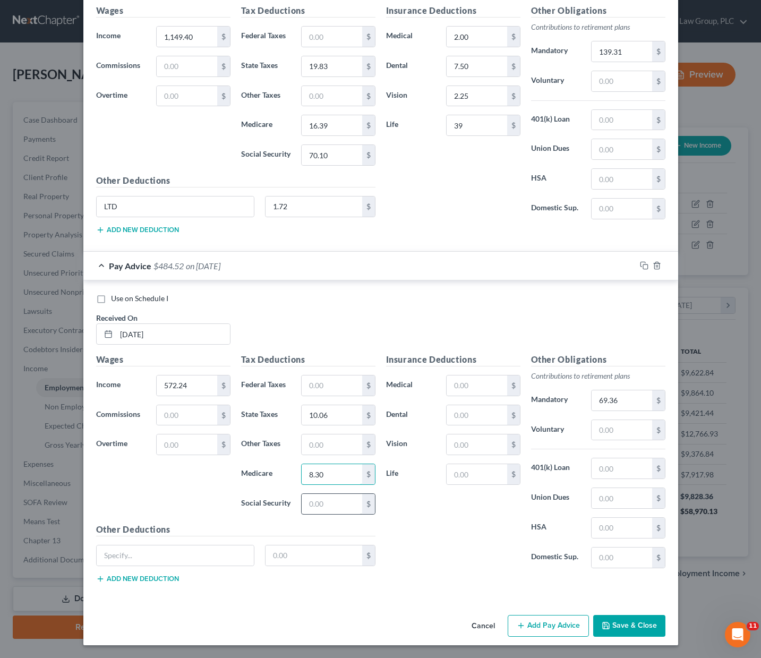
type input "8.30"
click at [320, 501] on input "text" at bounding box center [332, 504] width 60 height 20
type input "35.48"
click at [492, 371] on div "Insurance Deductions Medical $ Dental $ Vision $ Life $" at bounding box center [453, 465] width 145 height 224
click at [482, 381] on input "text" at bounding box center [477, 385] width 60 height 20
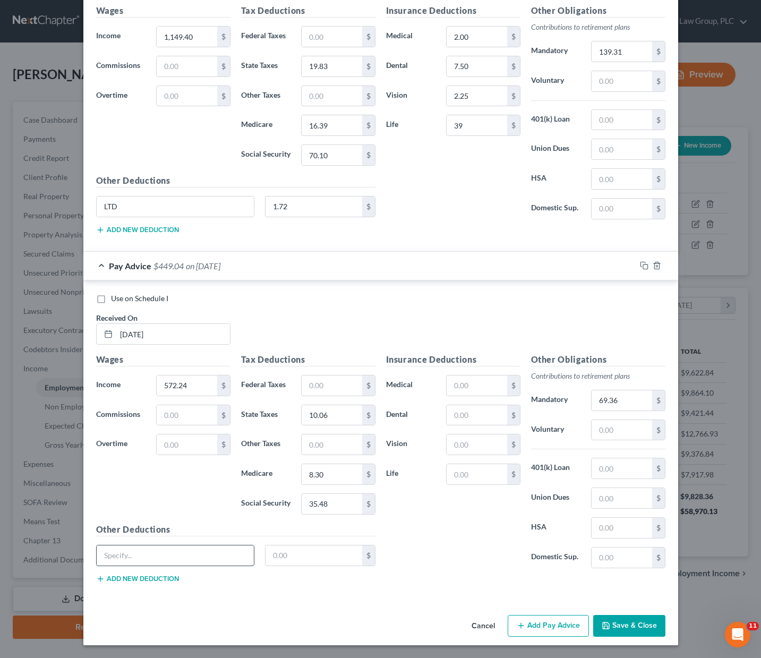
click at [105, 556] on input "text" at bounding box center [176, 555] width 158 height 20
type input "LTD"
click at [311, 564] on input "text" at bounding box center [313, 555] width 97 height 20
type input "0.86"
click at [421, 554] on div "Insurance Deductions Medical $ Dental $ Vision $ Life $" at bounding box center [453, 465] width 145 height 224
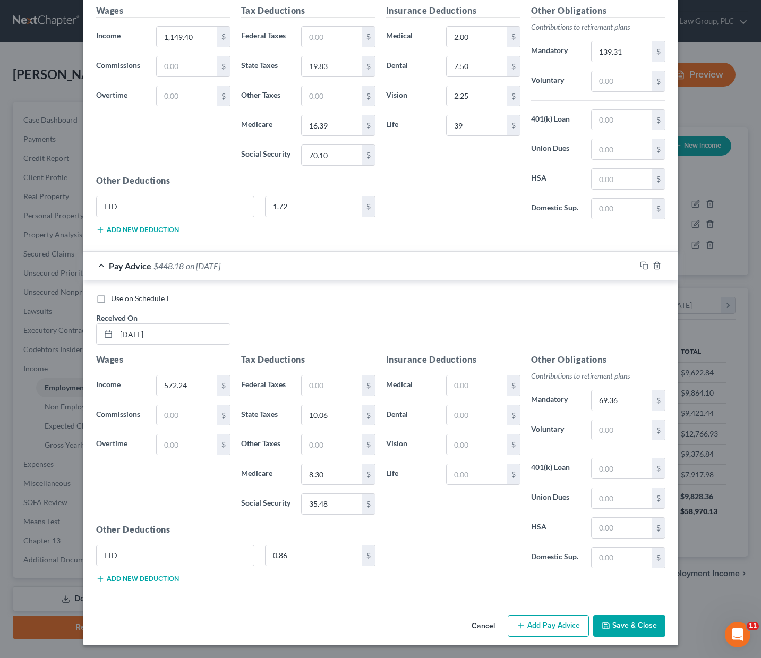
click at [551, 625] on button "Add Pay Advice" at bounding box center [548, 626] width 81 height 22
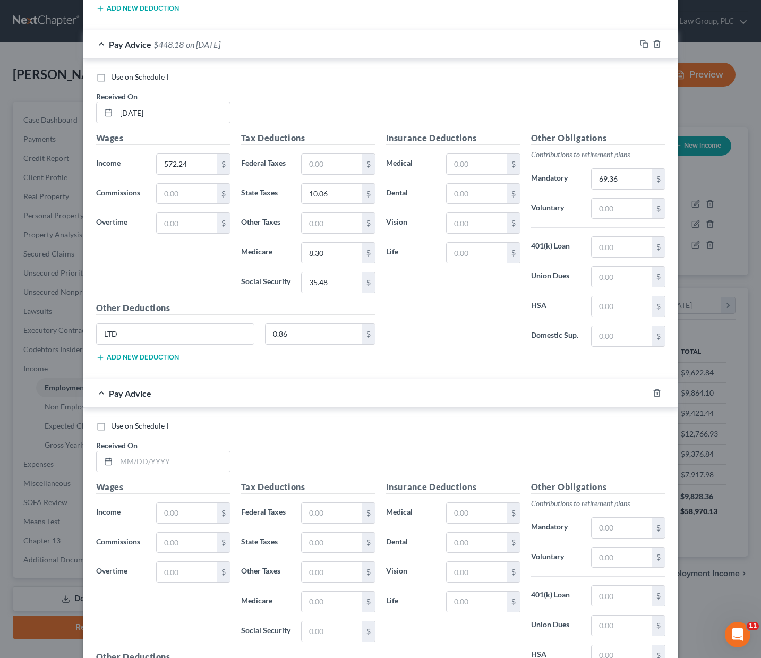
scroll to position [1125, 0]
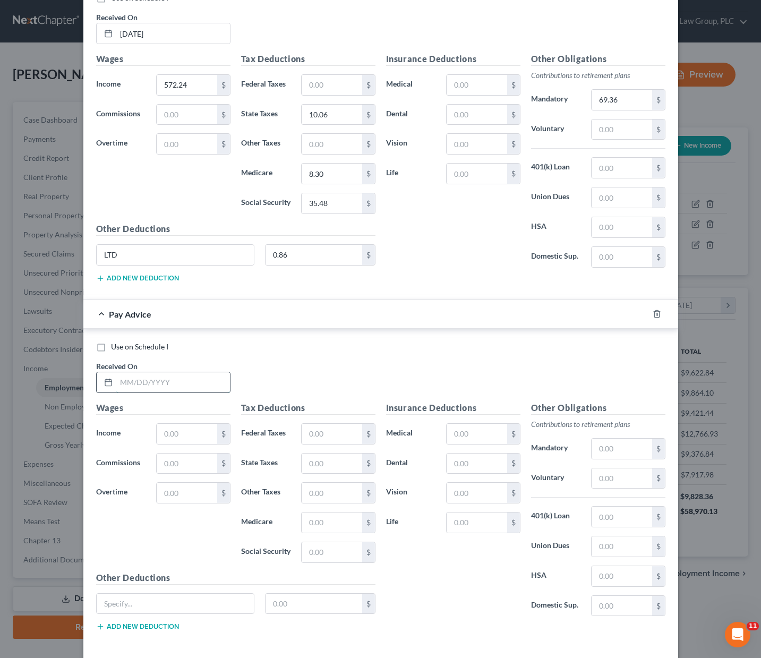
click at [164, 383] on input "text" at bounding box center [173, 382] width 114 height 20
type input "[DATE]"
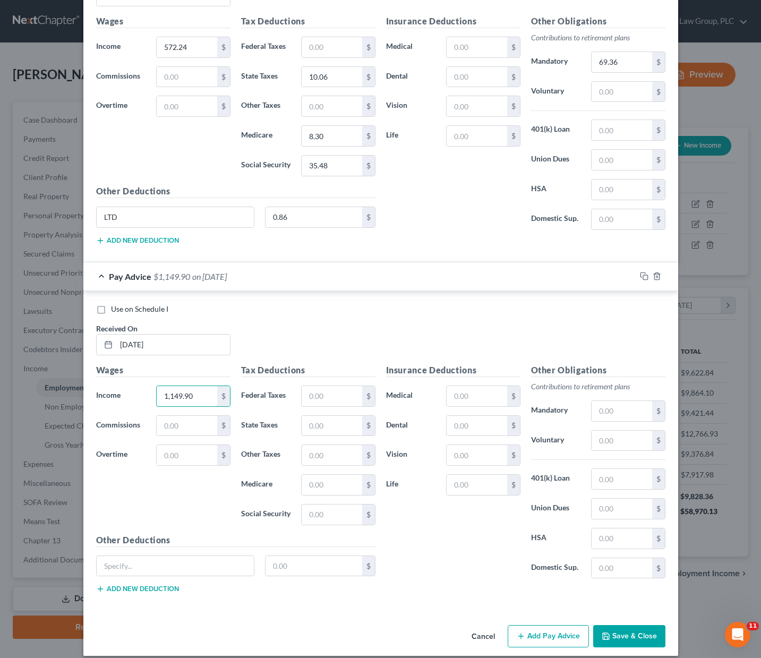
scroll to position [1173, 0]
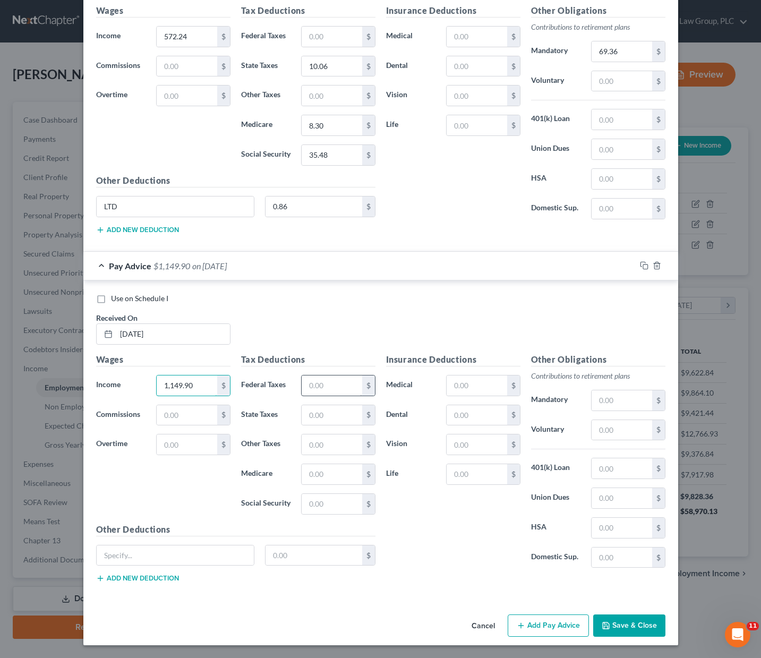
type input "1,149.90"
click at [307, 383] on input "text" at bounding box center [332, 385] width 60 height 20
click at [310, 412] on input "text" at bounding box center [332, 415] width 60 height 20
type input "19.83"
type input "16.29"
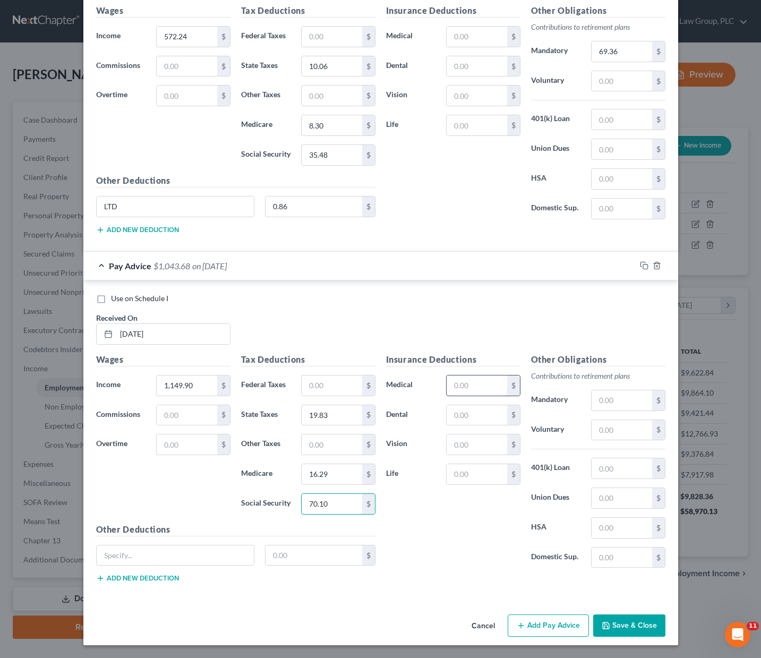
type input "70.10"
click at [473, 384] on input "text" at bounding box center [477, 385] width 60 height 20
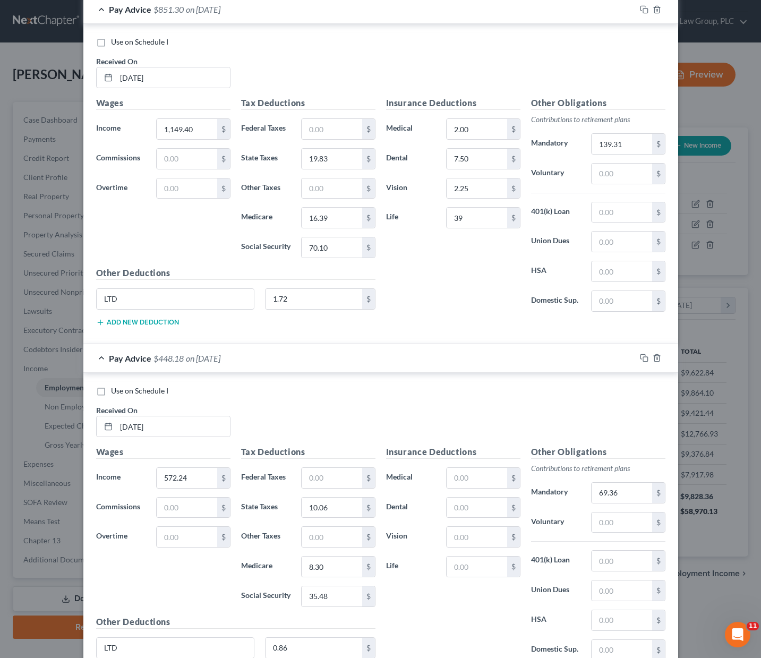
scroll to position [256, 0]
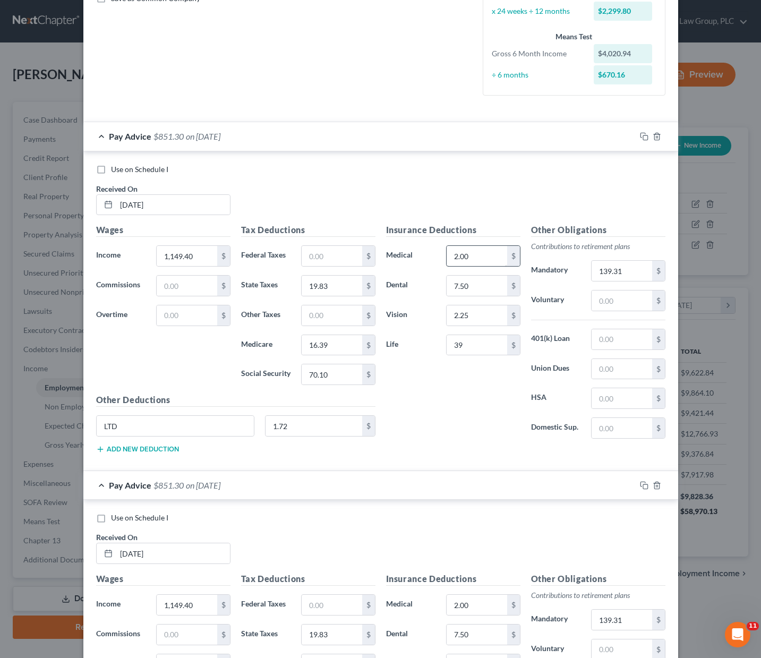
type input "9.00"
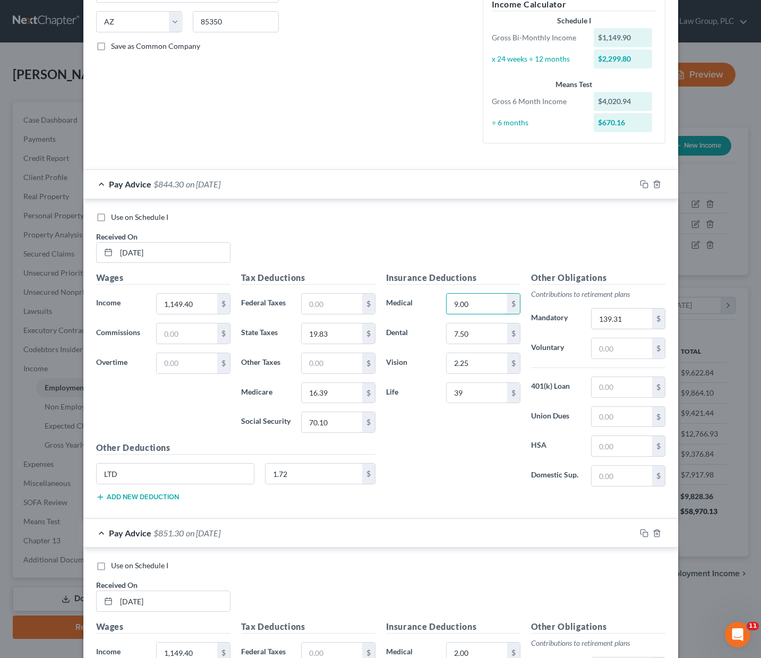
scroll to position [0, 0]
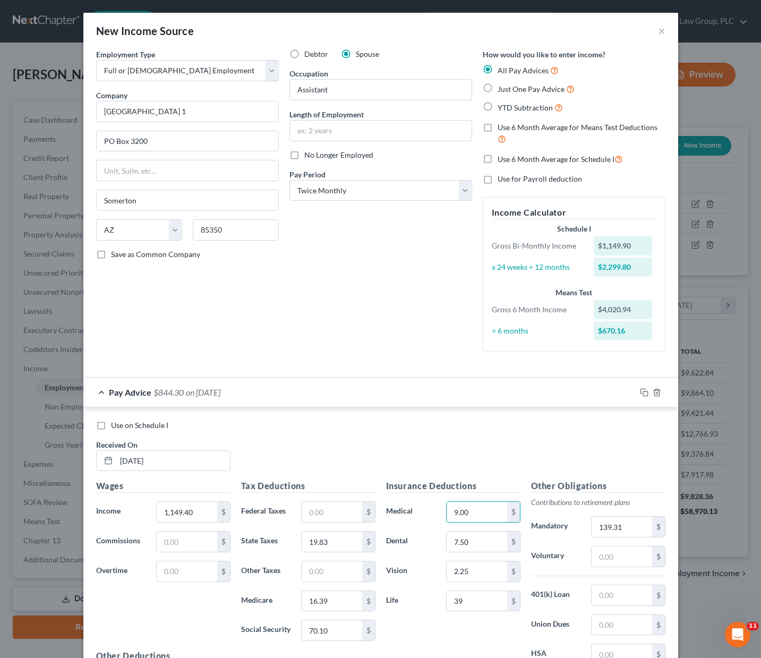
type input "9.00"
click at [258, 391] on div "Pay Advice $844.30 on [DATE]" at bounding box center [359, 392] width 552 height 28
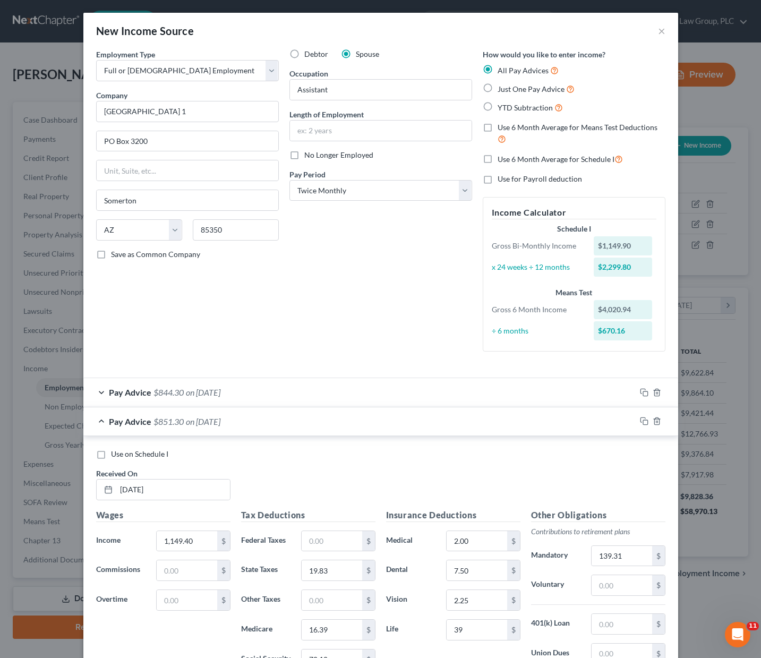
click at [378, 398] on div "Pay Advice $844.30 on [DATE]" at bounding box center [359, 392] width 552 height 28
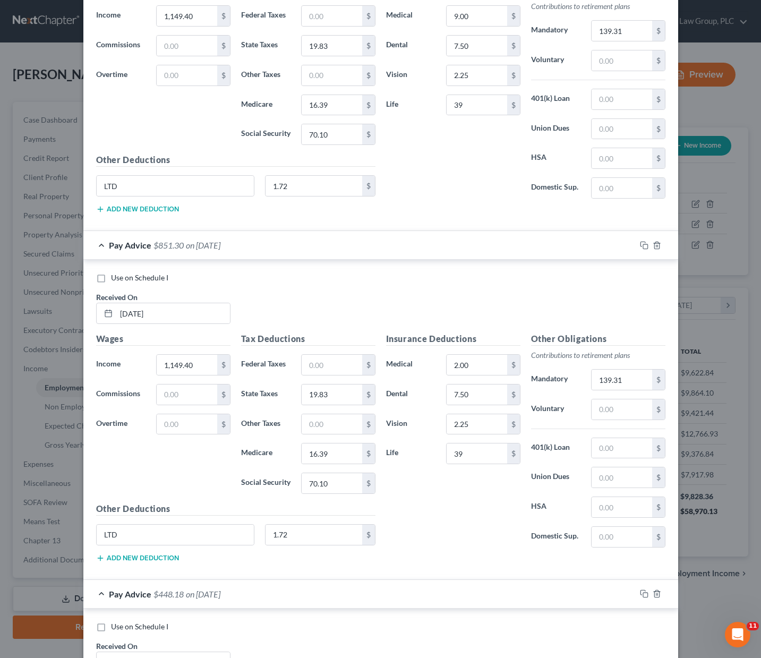
scroll to position [502, 0]
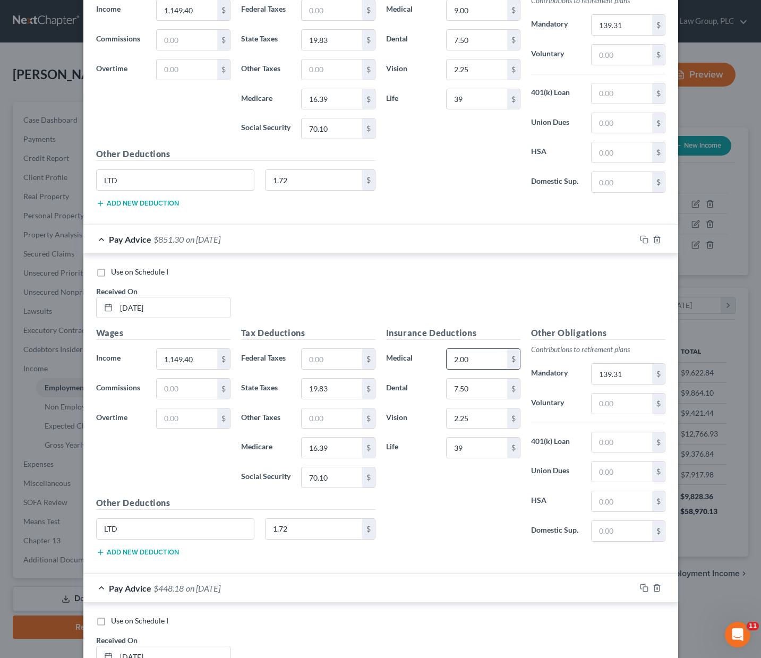
drag, startPoint x: 473, startPoint y: 359, endPoint x: 467, endPoint y: 359, distance: 5.8
click at [467, 359] on input "2.00" at bounding box center [477, 359] width 60 height 20
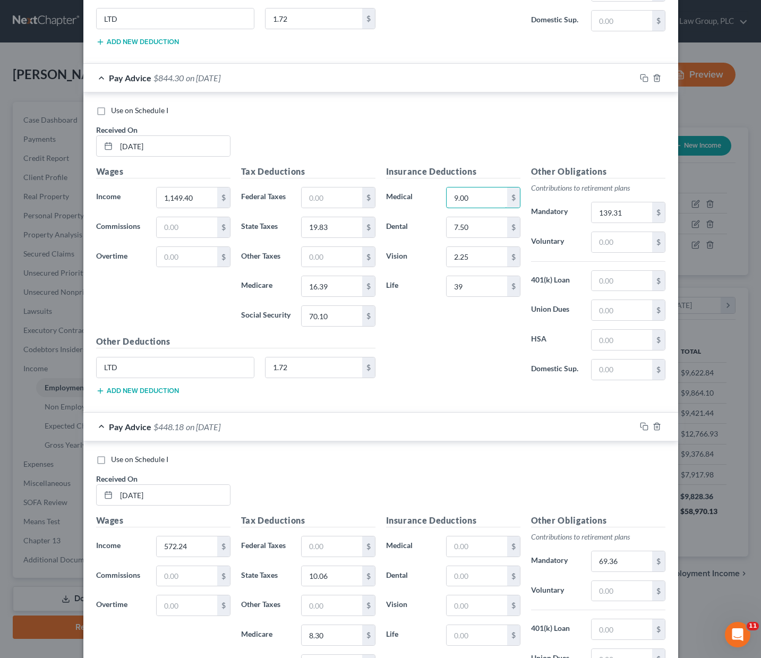
scroll to position [835, 0]
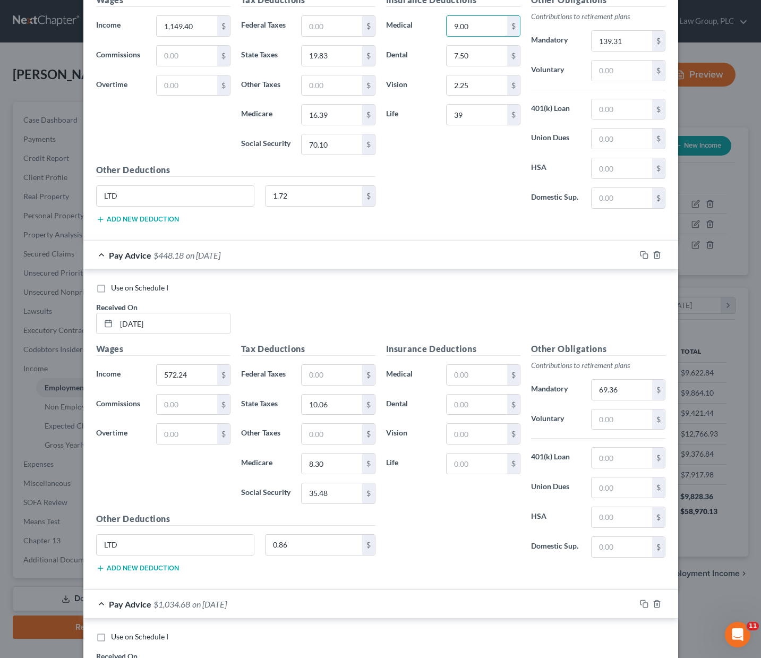
type input "9.00"
click at [428, 253] on div "Pay Advice $448.18 on [DATE]" at bounding box center [359, 255] width 552 height 28
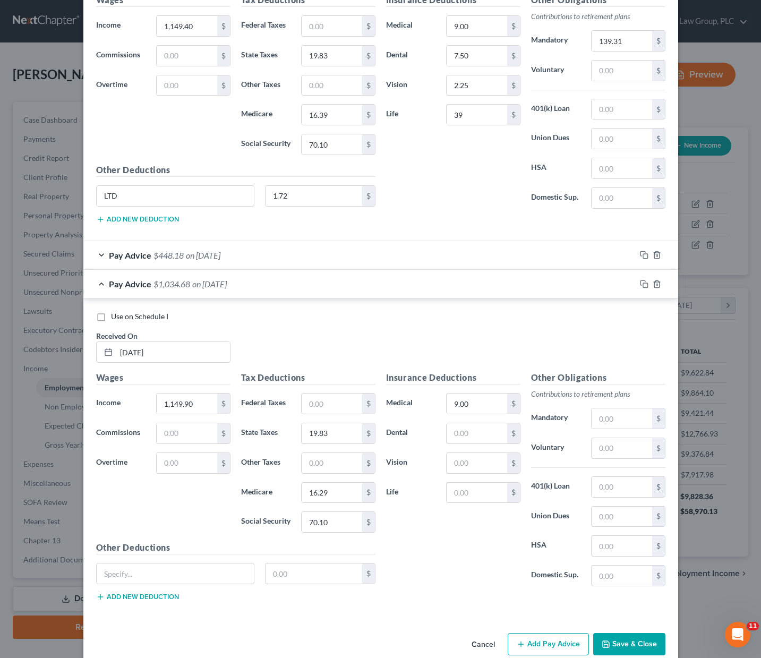
click at [385, 281] on div "Pay Advice $1,034.68 on [DATE]" at bounding box center [359, 284] width 552 height 28
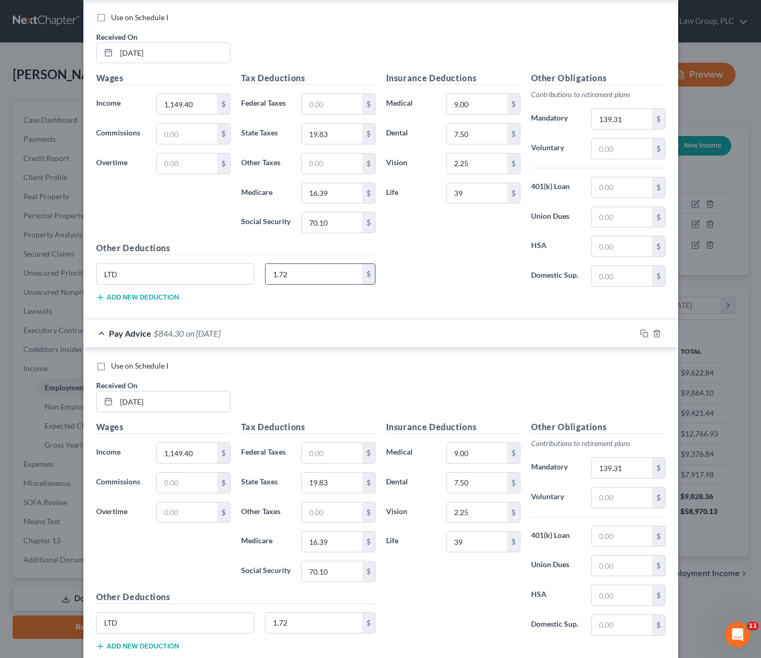
scroll to position [534, 0]
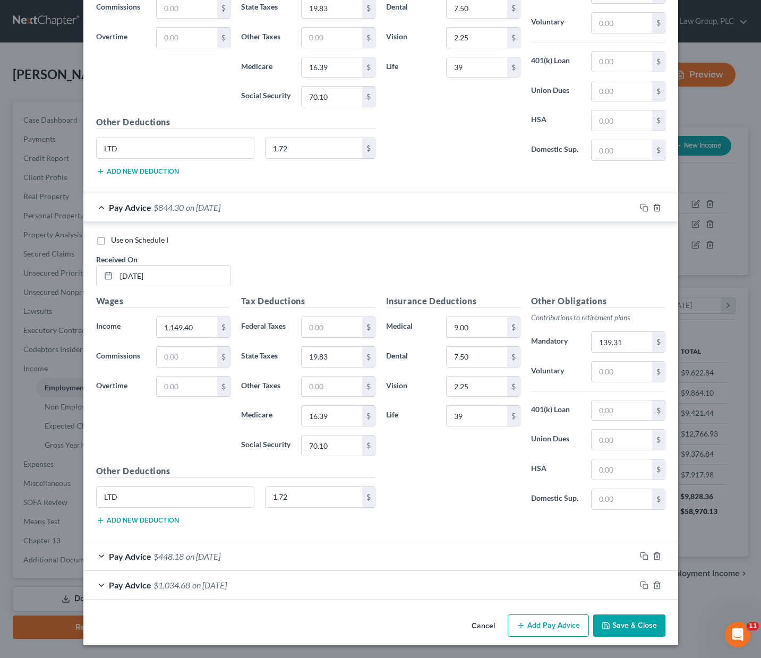
click at [260, 585] on div "Pay Advice $1,034.68 on [DATE]" at bounding box center [359, 585] width 552 height 28
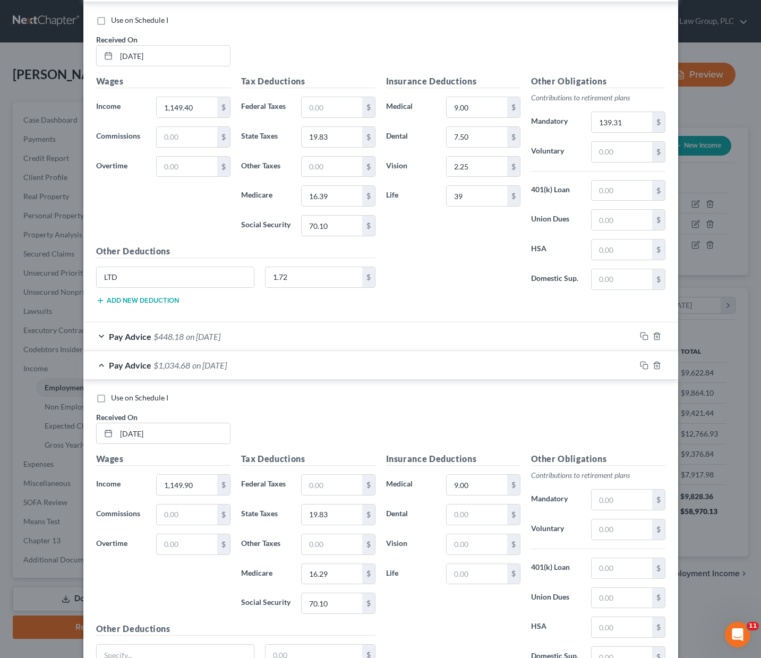
scroll to position [853, 0]
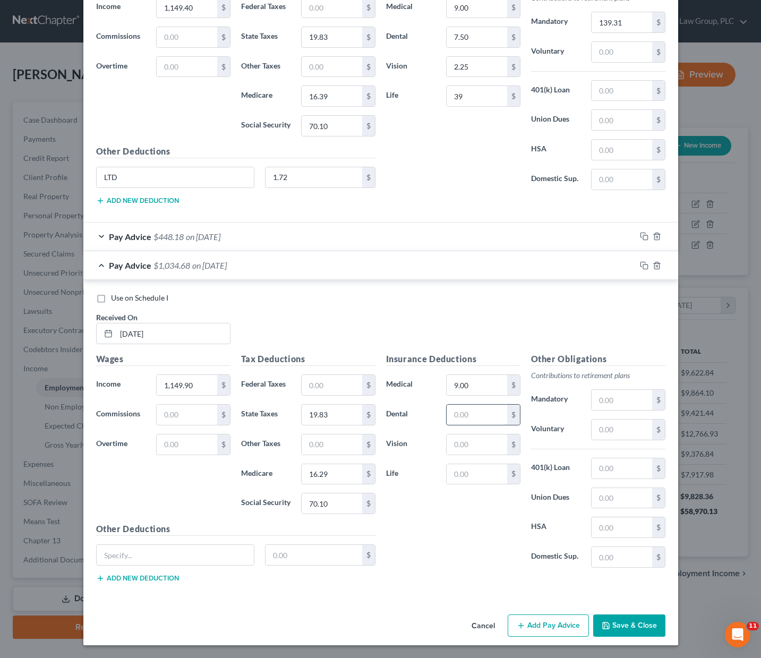
click at [466, 418] on input "text" at bounding box center [477, 415] width 60 height 20
type input "7.50"
type input "2.25"
type input "39"
type input "139.31"
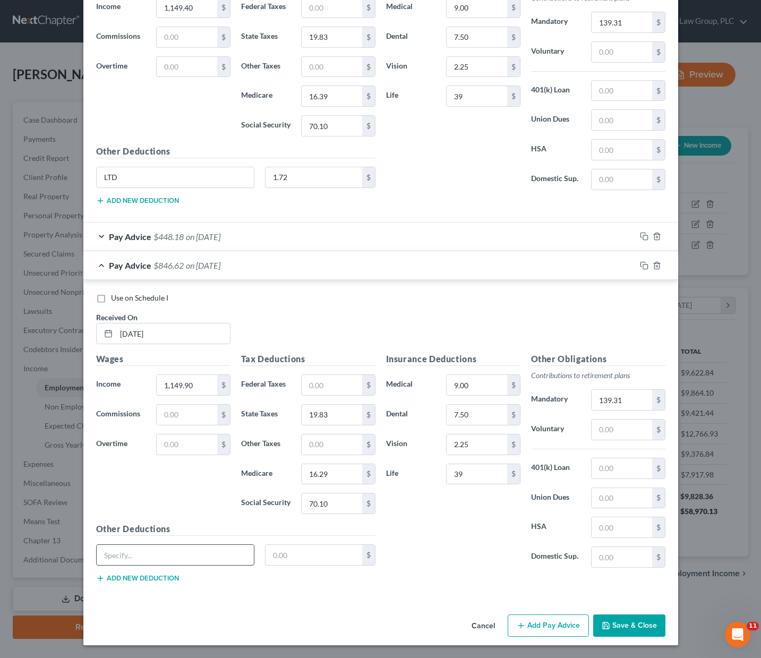
click at [184, 554] on input "text" at bounding box center [176, 555] width 158 height 20
type input "LTD"
click at [302, 550] on input "text" at bounding box center [313, 555] width 97 height 20
type input "1.72"
click at [526, 624] on button "Add Pay Advice" at bounding box center [548, 625] width 81 height 22
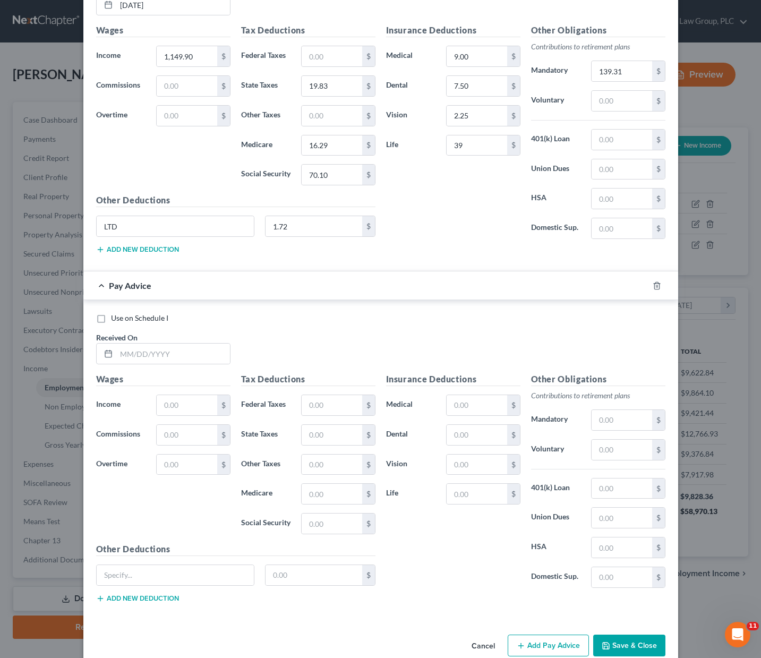
scroll to position [1202, 0]
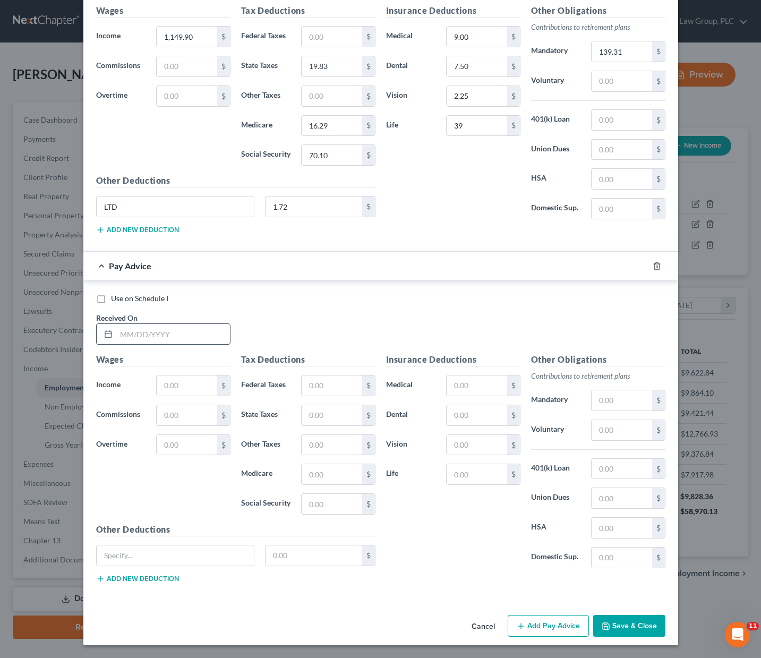
click at [135, 335] on input "text" at bounding box center [173, 334] width 114 height 20
type input "[DATE]"
type input "1,149.40"
click at [329, 421] on input "text" at bounding box center [332, 415] width 60 height 20
type input "19.83"
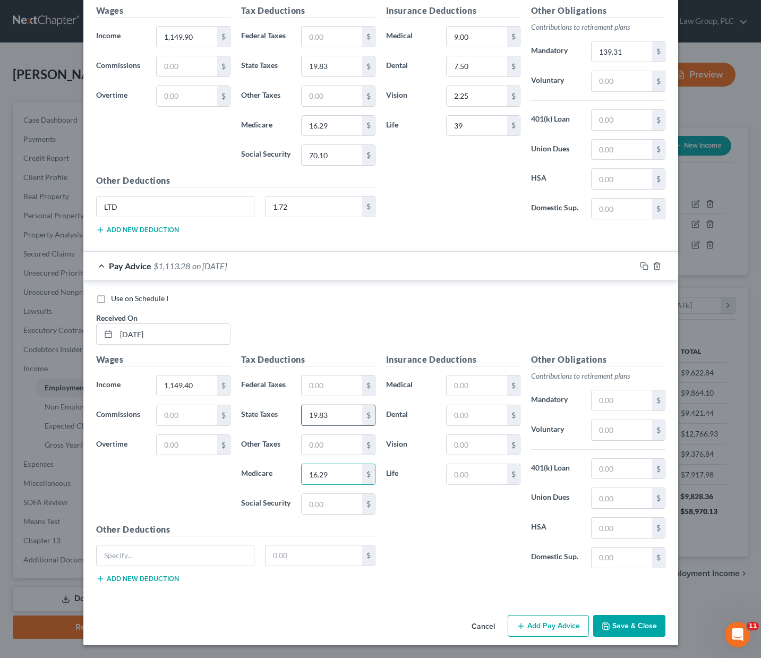
type input "16.29"
type input "70.10"
click at [460, 384] on input "text" at bounding box center [477, 385] width 60 height 20
type input "9"
type input "7.5"
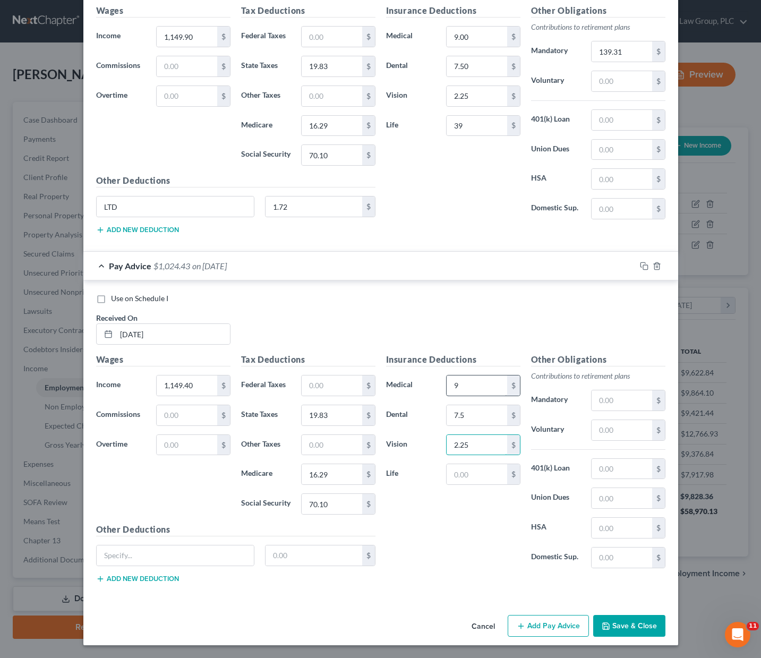
type input "2.25"
type input "39"
type input "139.31"
click at [116, 549] on input "text" at bounding box center [176, 555] width 158 height 20
type input "LTD"
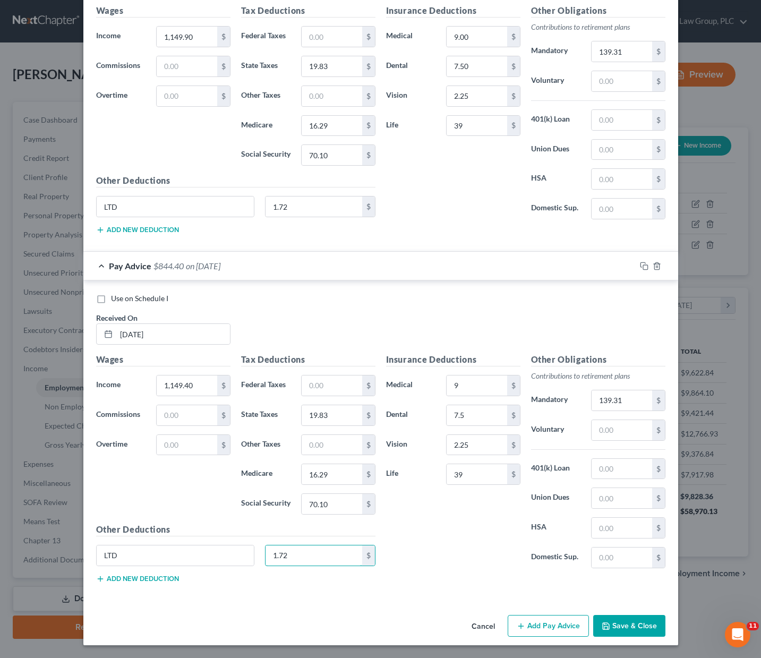
type input "1.72"
click at [538, 624] on button "Add Pay Advice" at bounding box center [548, 626] width 81 height 22
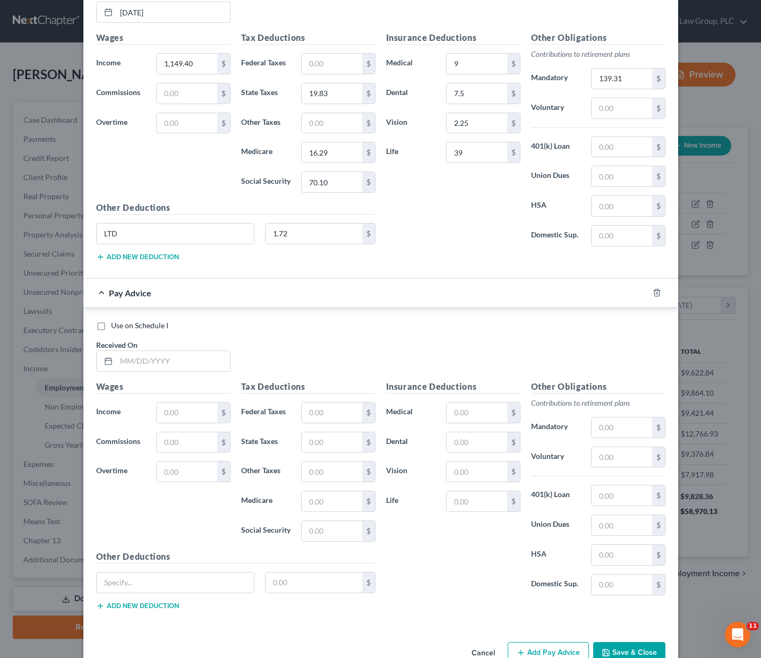
scroll to position [1551, 0]
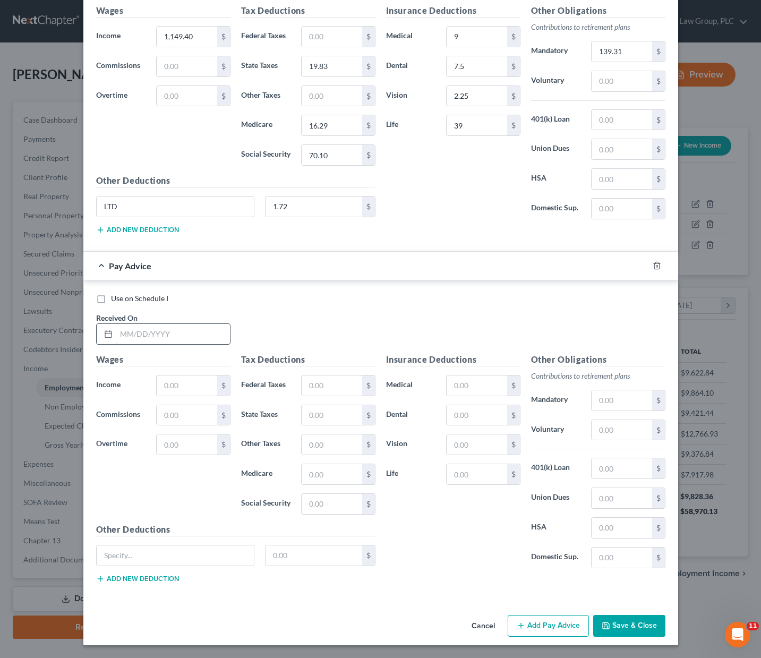
click at [140, 329] on input "text" at bounding box center [173, 334] width 114 height 20
type input "[DATE]"
type input "1,149.40"
click at [321, 413] on input "text" at bounding box center [332, 415] width 60 height 20
type input "19.83"
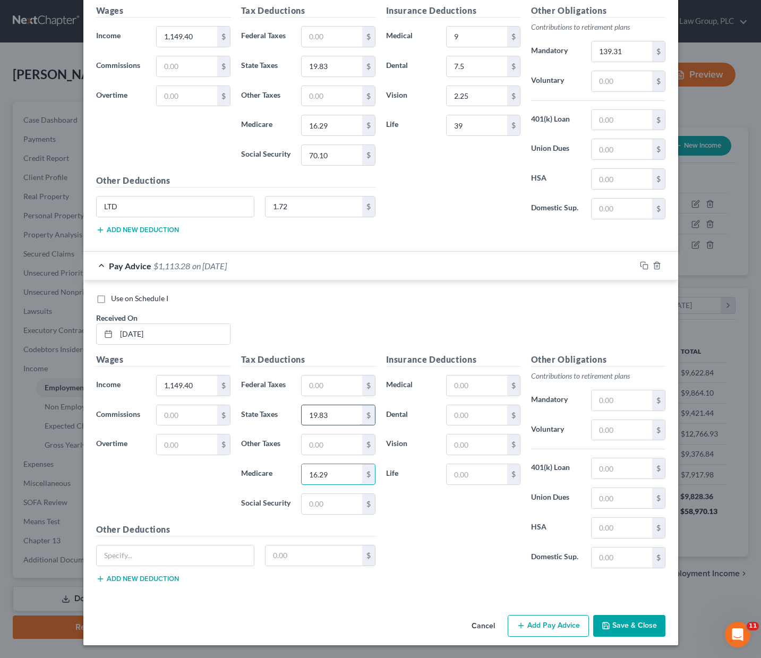
type input "16.29"
type input "70.10"
click at [481, 388] on input "text" at bounding box center [477, 385] width 60 height 20
type input "9"
type input "7.5"
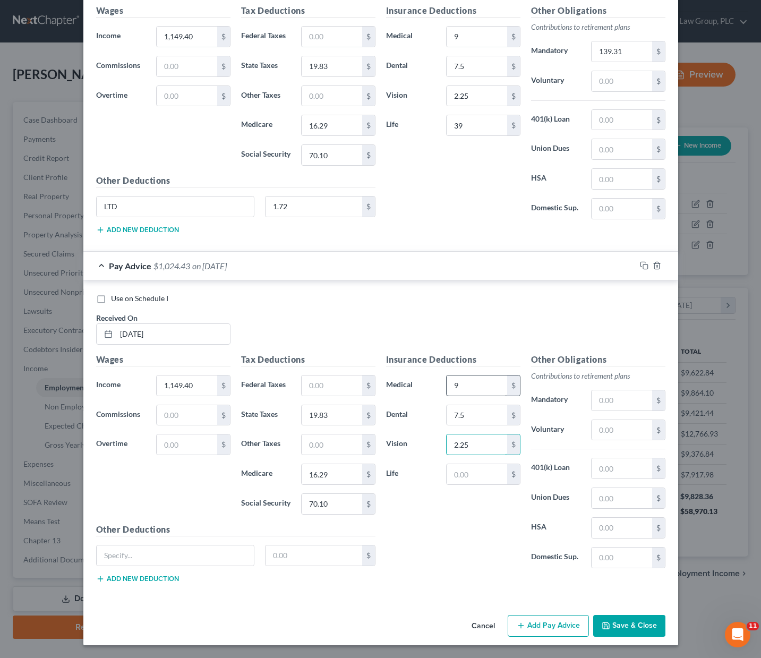
type input "2.25"
type input "39"
click at [630, 402] on input "text" at bounding box center [622, 400] width 60 height 20
type input "139.31"
click at [139, 559] on input "text" at bounding box center [176, 555] width 158 height 20
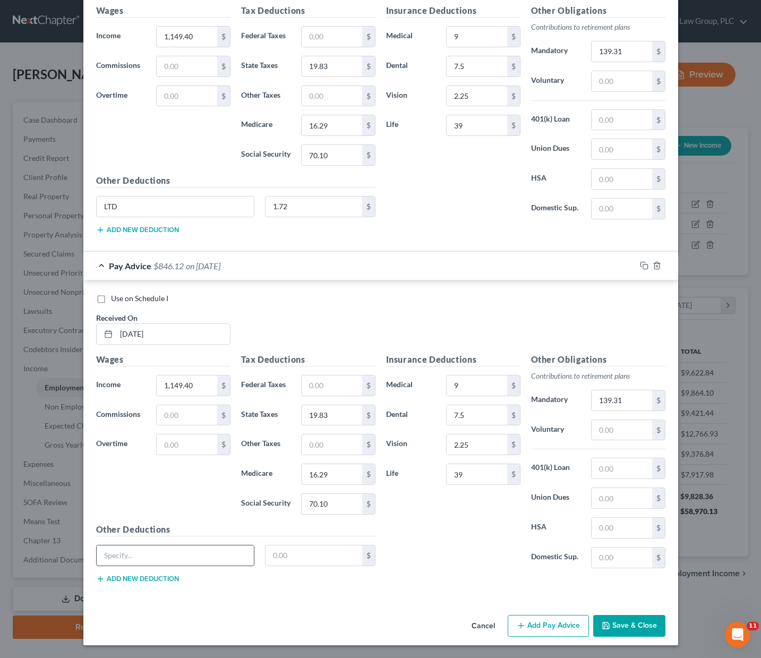
type input "LTD"
click at [282, 552] on input "text" at bounding box center [313, 555] width 97 height 20
type input "1.72"
click at [552, 621] on button "Add Pay Advice" at bounding box center [548, 626] width 81 height 22
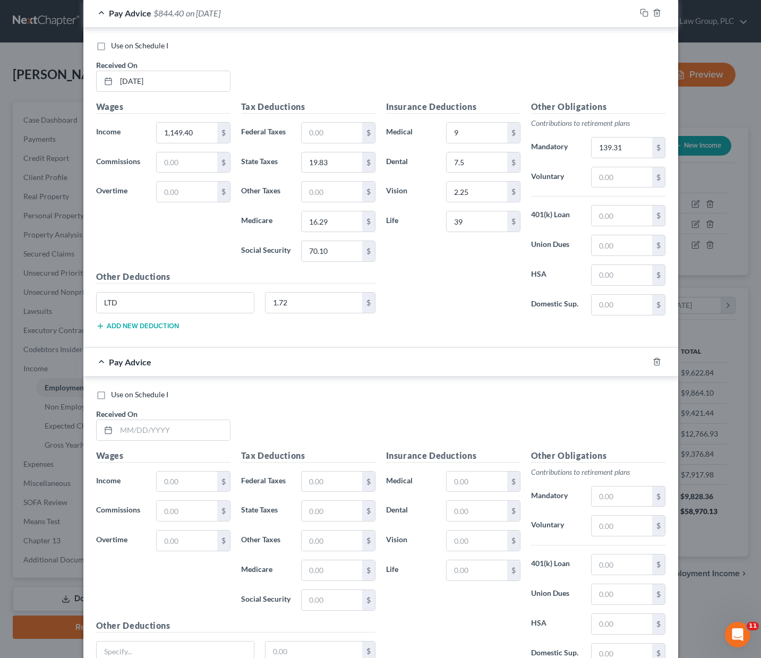
scroll to position [1899, 0]
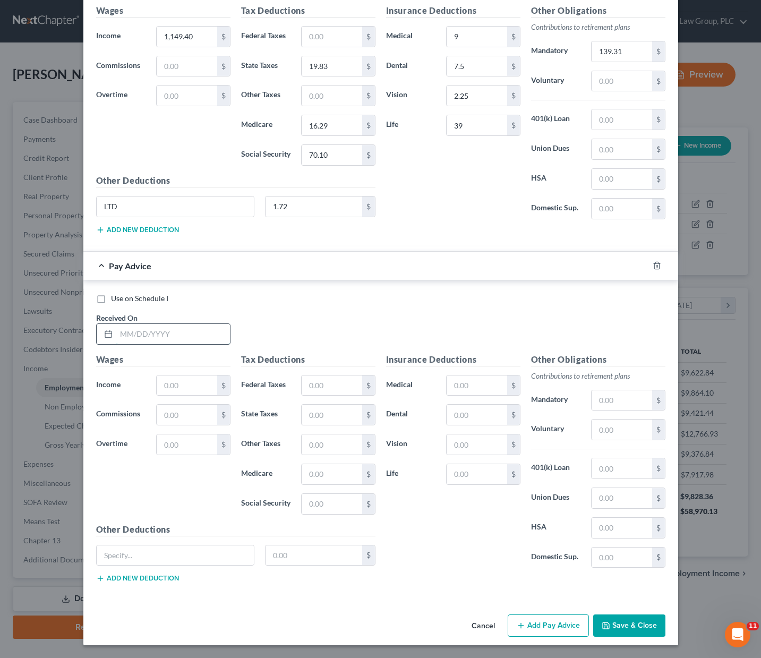
click at [123, 332] on input "text" at bounding box center [173, 334] width 114 height 20
type input "006/06/2025"
type input "574.70"
click at [319, 446] on input "text" at bounding box center [332, 444] width 60 height 20
click at [312, 410] on input "text" at bounding box center [332, 415] width 60 height 20
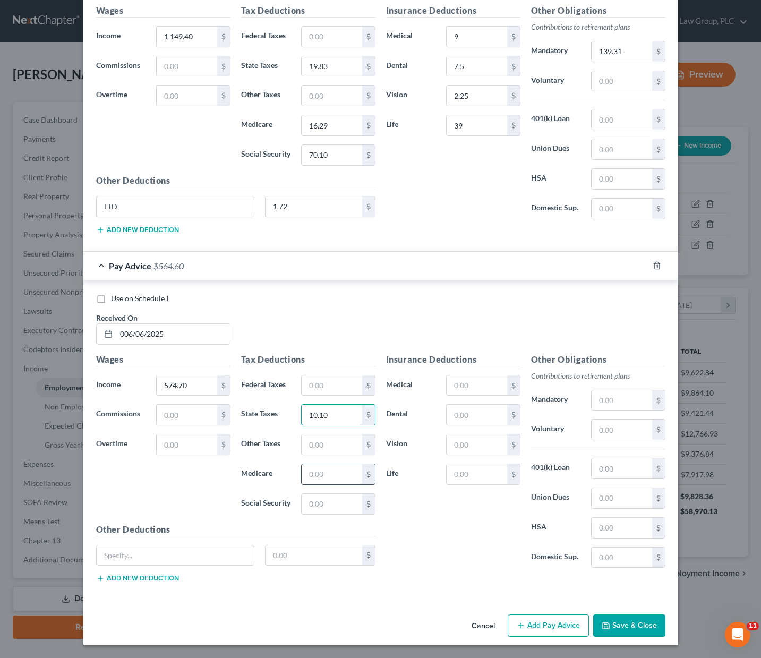
type input "10.10"
click at [315, 475] on input "text" at bounding box center [332, 474] width 60 height 20
type input "2"
type input "8.33"
click at [316, 494] on input "text" at bounding box center [332, 504] width 60 height 20
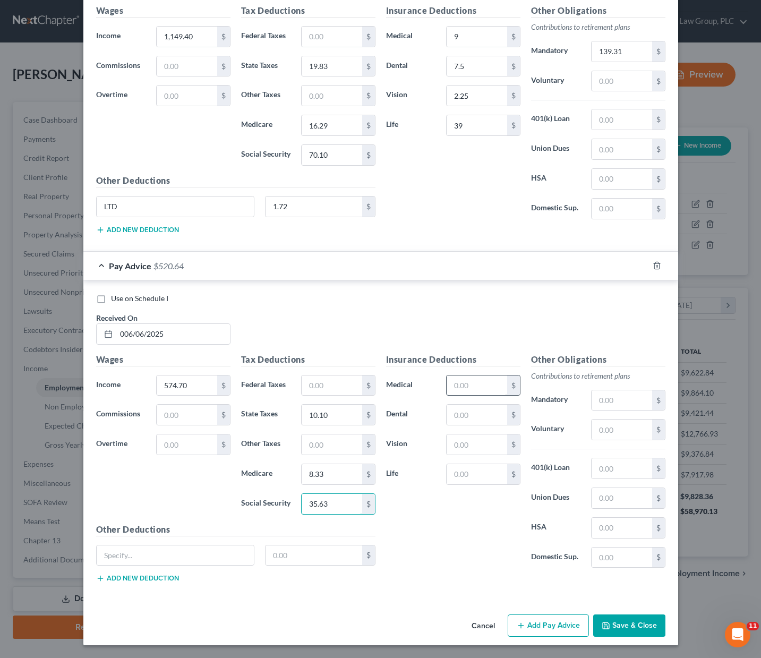
type input "35.63"
click at [462, 378] on input "text" at bounding box center [477, 385] width 60 height 20
click at [596, 402] on input "text" at bounding box center [622, 400] width 60 height 20
type input "69.65"
click at [184, 556] on input "text" at bounding box center [176, 555] width 158 height 20
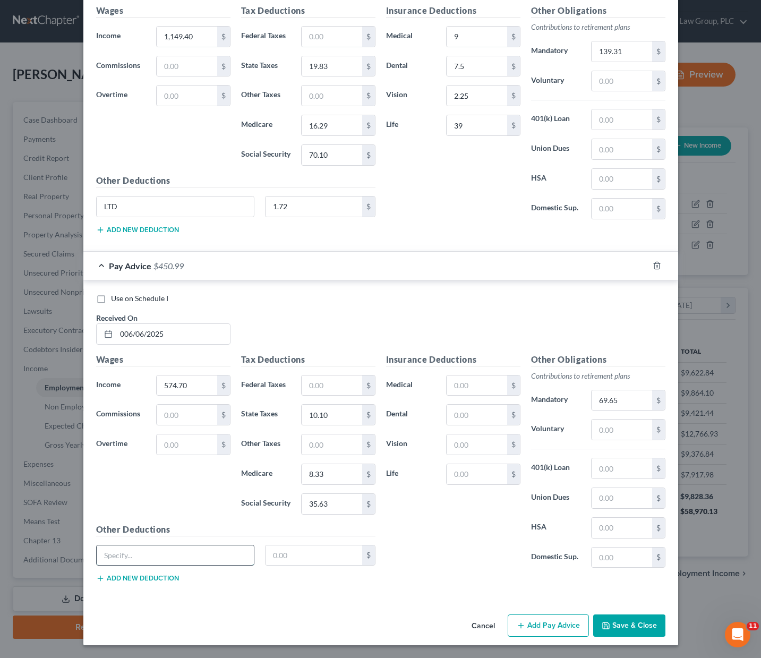
type input "LTD"
click at [310, 547] on input "text" at bounding box center [313, 555] width 97 height 20
type input "0.86"
click at [540, 623] on button "Add Pay Advice" at bounding box center [548, 625] width 81 height 22
click at [119, 332] on input "006/06/2025" at bounding box center [173, 334] width 114 height 20
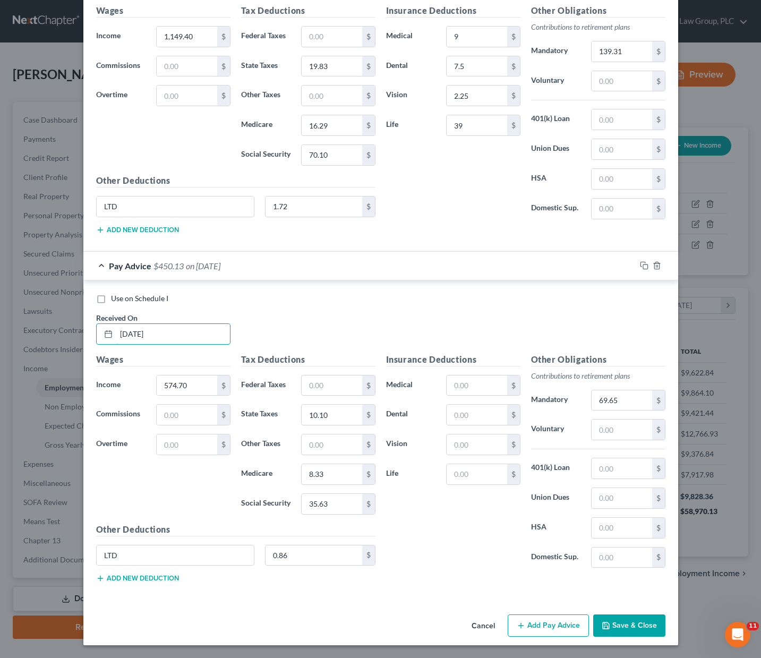
type input "[DATE]"
click at [553, 624] on button "Add Pay Advice" at bounding box center [548, 625] width 81 height 22
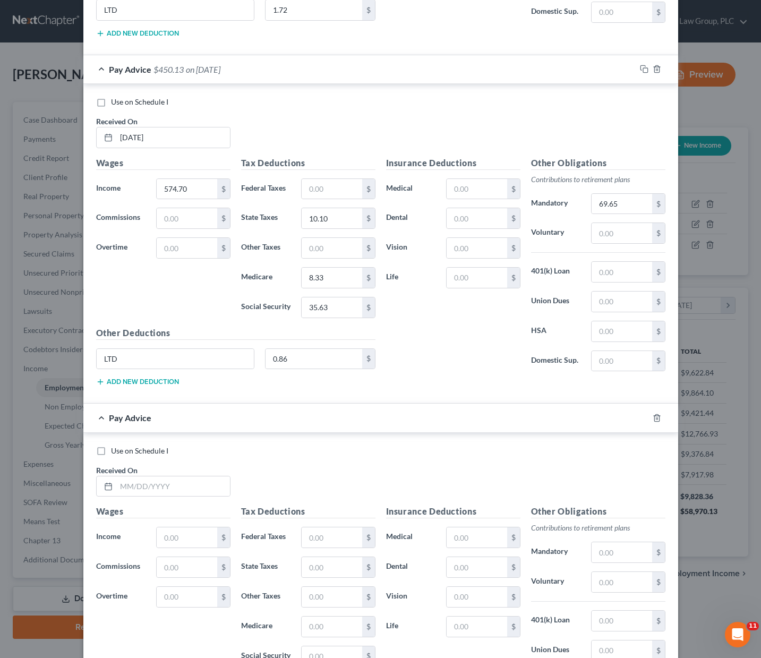
scroll to position [2215, 0]
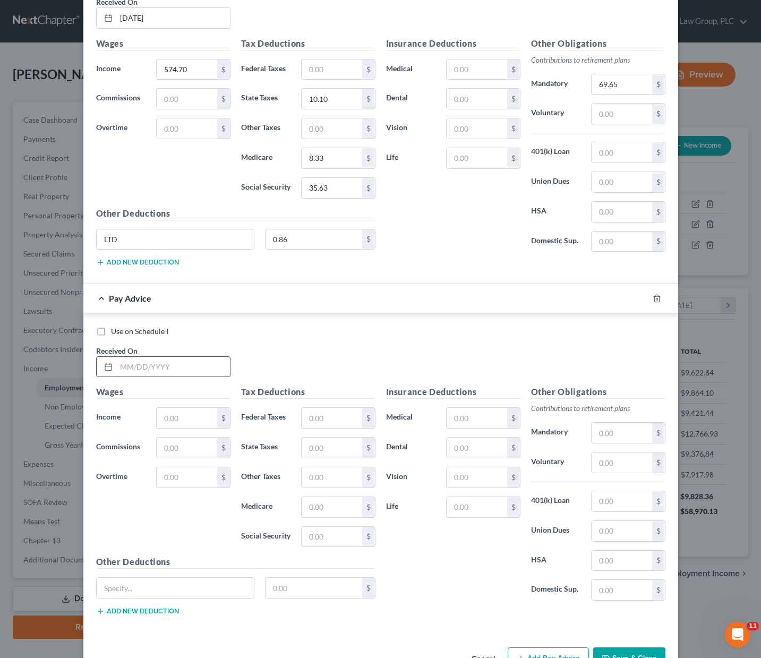
click at [118, 358] on input "text" at bounding box center [173, 367] width 114 height 20
type input "[DATE]"
type input "747.11"
click at [317, 479] on input "text" at bounding box center [332, 477] width 60 height 20
click at [316, 443] on input "text" at bounding box center [332, 448] width 60 height 20
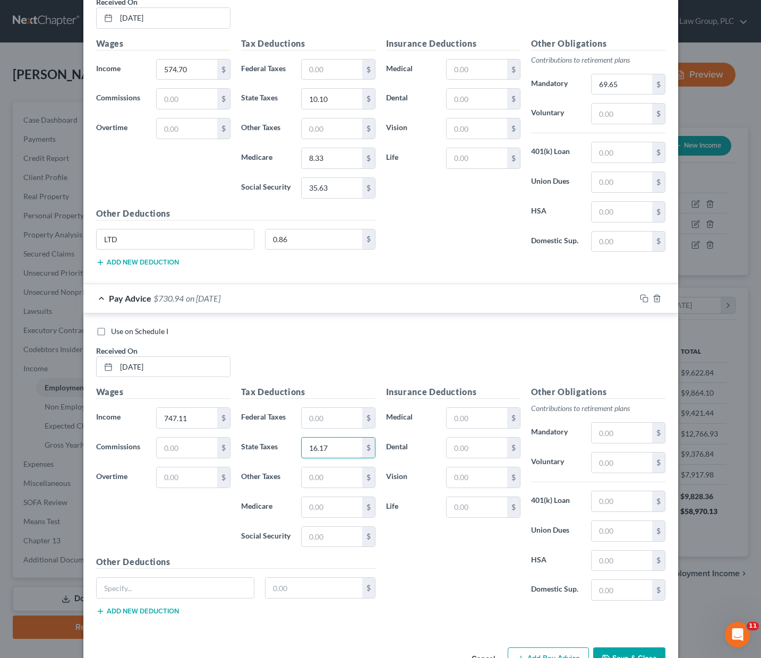
type input "16.17"
type input "10.85"
type input "46.32"
click at [462, 412] on input "text" at bounding box center [477, 418] width 60 height 20
click at [136, 594] on input "text" at bounding box center [176, 588] width 158 height 20
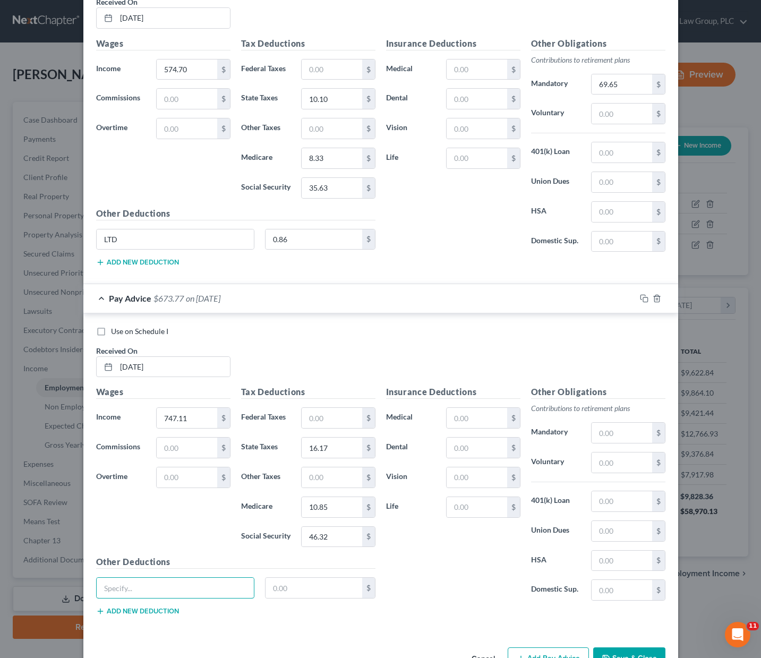
type input "LTD"
click at [313, 587] on input "text" at bounding box center [313, 588] width 97 height 20
type input "1.05"
click at [603, 434] on input "text" at bounding box center [622, 433] width 60 height 20
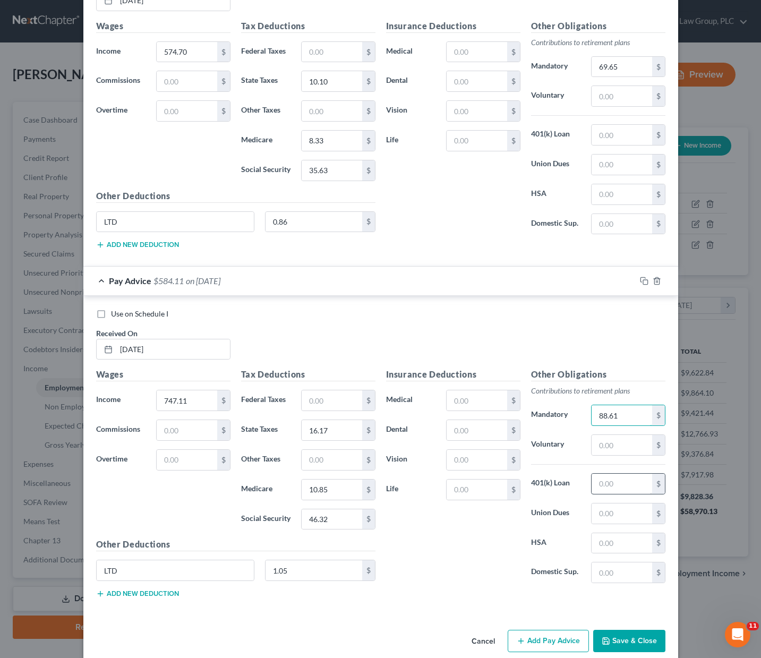
scroll to position [2248, 0]
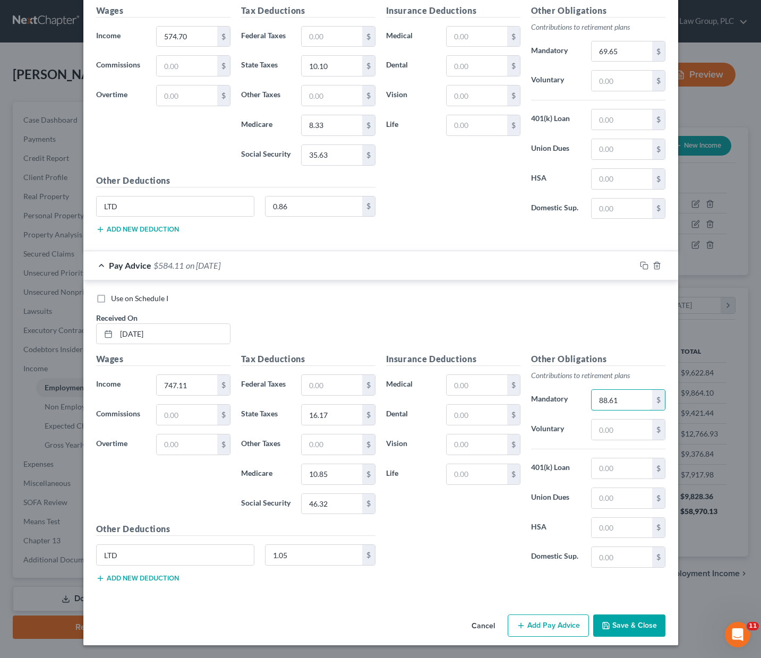
type input "88.61"
click at [529, 624] on button "Add Pay Advice" at bounding box center [548, 625] width 81 height 22
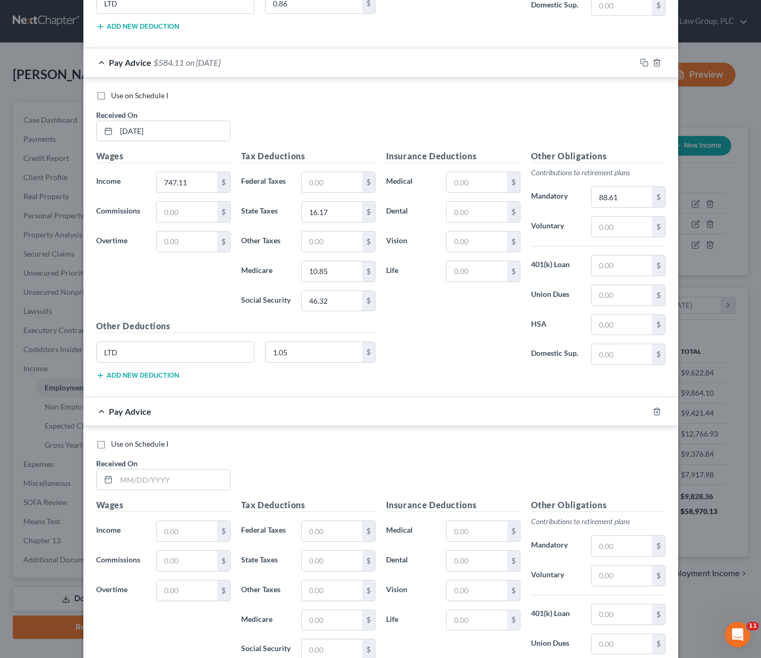
scroll to position [2597, 0]
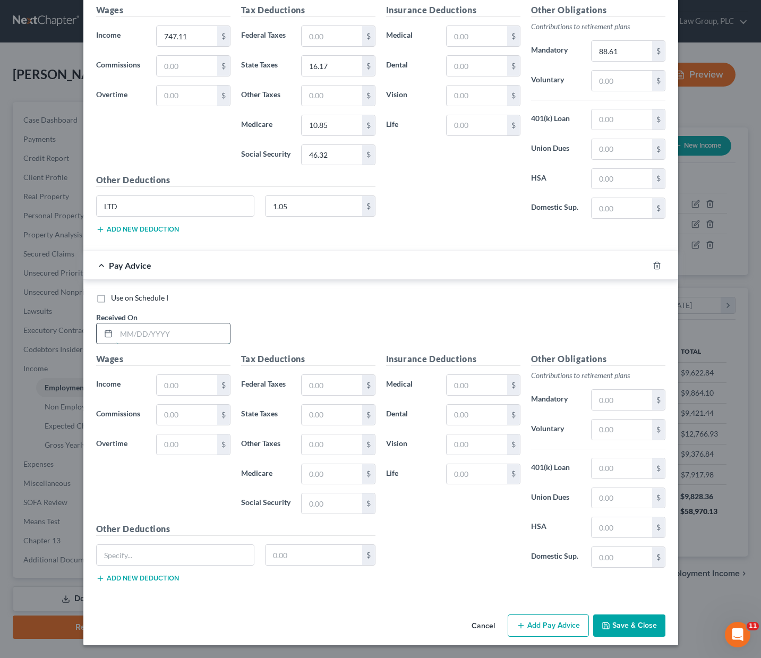
click at [126, 334] on input "text" at bounding box center [173, 333] width 114 height 20
type input "[DATE]"
type input "1,148.25"
click at [318, 422] on input "text" at bounding box center [332, 415] width 60 height 20
click at [597, 400] on input "text" at bounding box center [622, 400] width 60 height 20
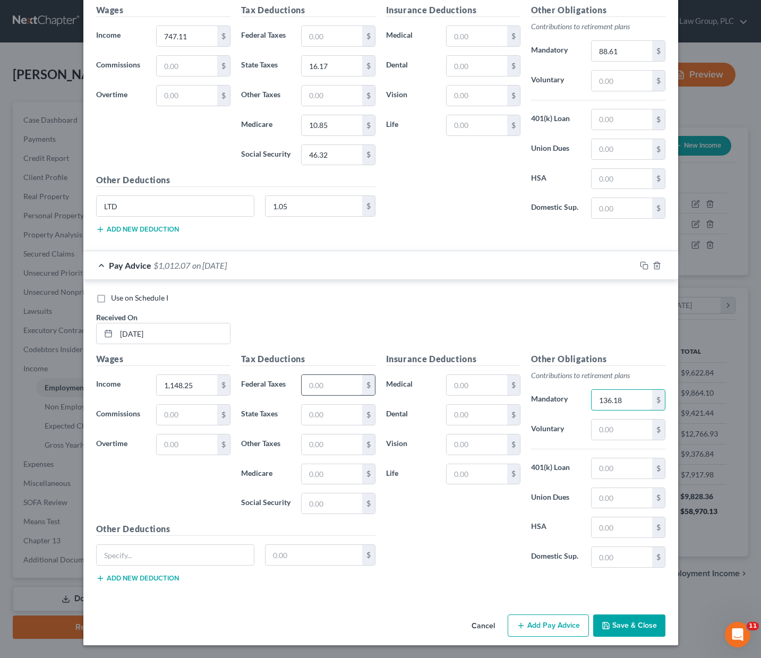
type input "136.18"
click at [314, 376] on input "text" at bounding box center [332, 385] width 60 height 20
click at [303, 414] on input "text" at bounding box center [332, 415] width 60 height 20
type input "20.05"
type input "16.51"
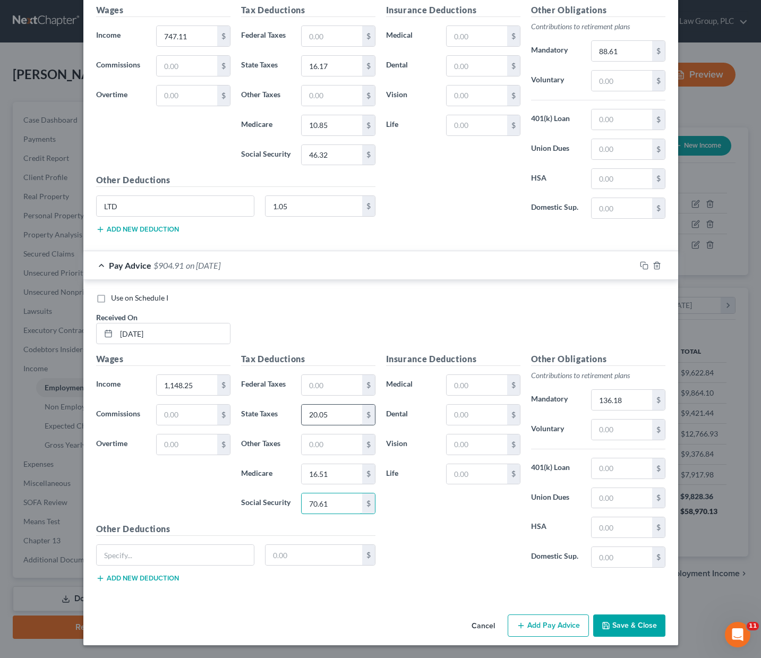
type input "70.61"
click at [472, 386] on input "text" at bounding box center [477, 385] width 60 height 20
click at [452, 418] on input "text" at bounding box center [477, 415] width 60 height 20
type input "9.75"
click at [159, 550] on input "text" at bounding box center [176, 555] width 158 height 20
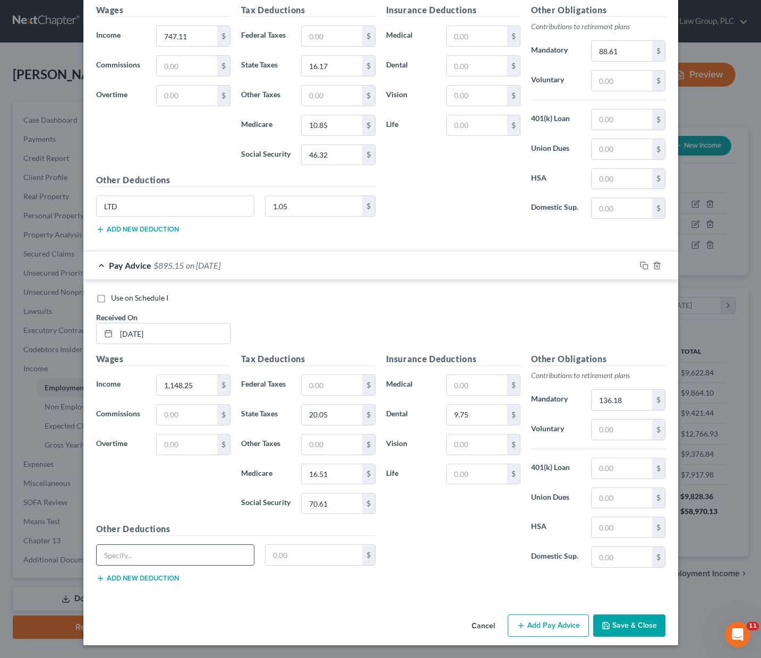
type input "LTD"
click at [302, 554] on input "text" at bounding box center [313, 555] width 97 height 20
type input "1.61"
click at [547, 622] on button "Add Pay Advice" at bounding box center [548, 625] width 81 height 22
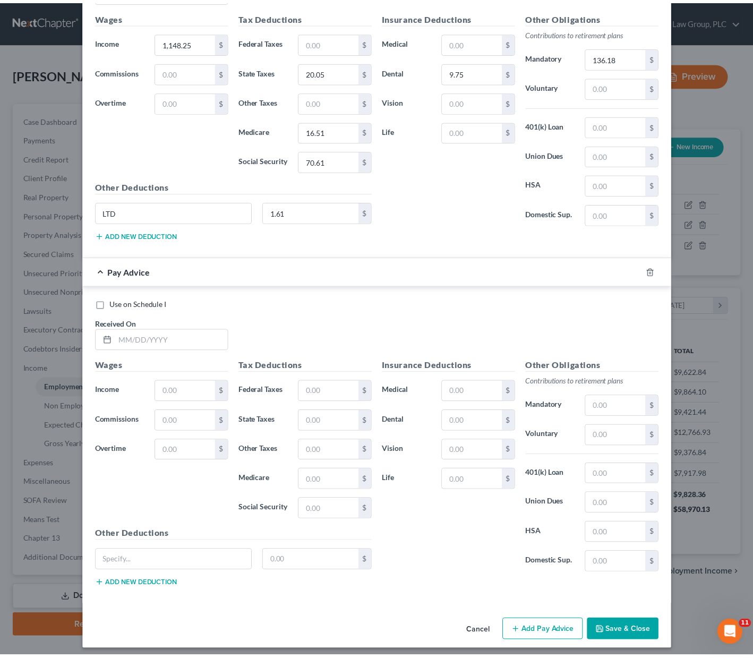
scroll to position [2945, 0]
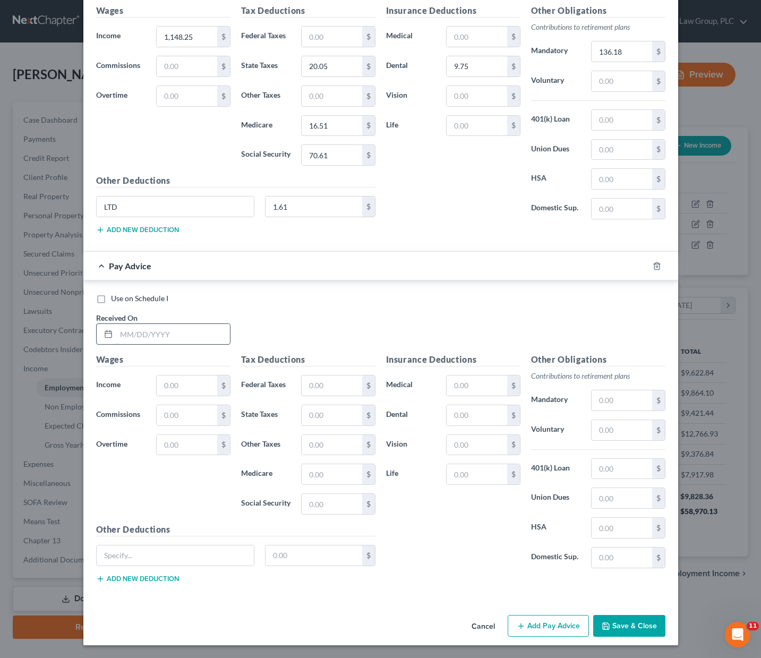
click at [135, 332] on input "text" at bounding box center [173, 334] width 114 height 20
type input "[DATE]"
type input "1,149.40"
click at [316, 413] on input "text" at bounding box center [332, 415] width 60 height 20
type input "20.07"
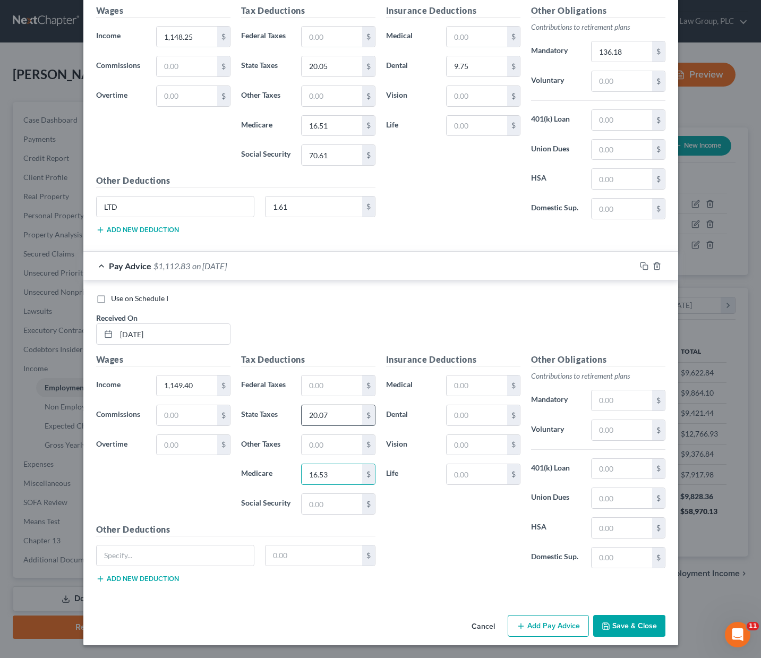
type input "16.53"
type input "70.08"
click at [478, 386] on input "text" at bounding box center [477, 385] width 60 height 20
type input "39"
click at [458, 125] on input "text" at bounding box center [477, 126] width 60 height 20
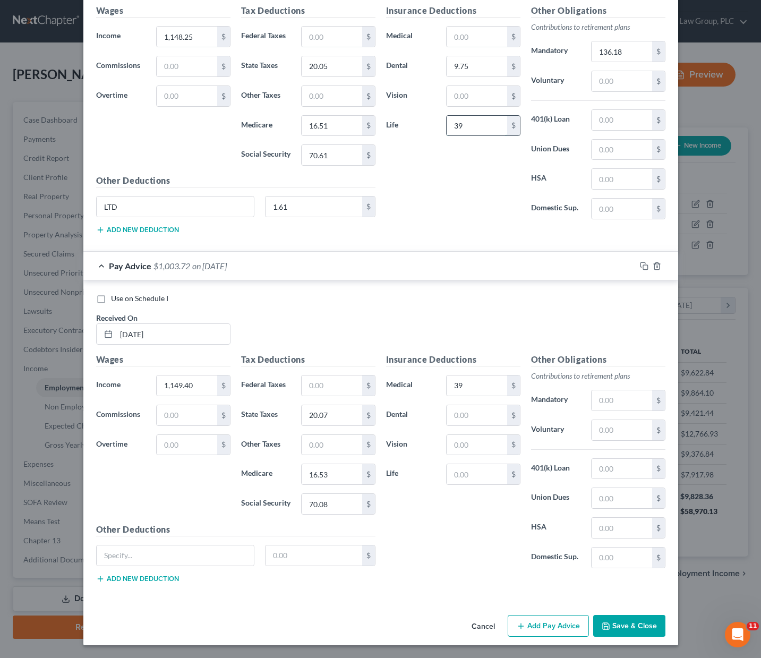
type input "39"
click at [474, 384] on input "39" at bounding box center [477, 385] width 60 height 20
type input "0"
type input "9.75"
type input "39"
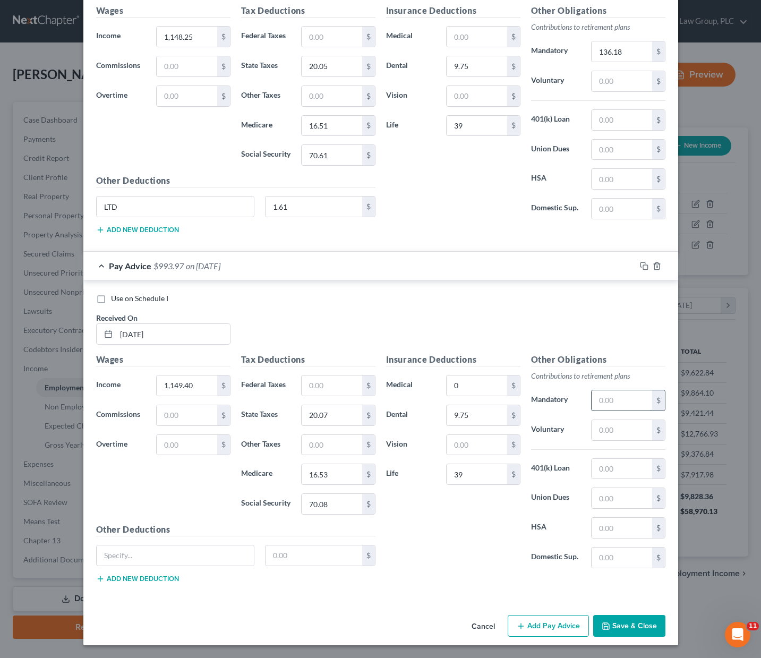
click at [613, 401] on input "text" at bounding box center [622, 400] width 60 height 20
type input "136.32"
click at [150, 555] on input "text" at bounding box center [176, 555] width 158 height 20
type input "LTD"
click at [290, 556] on input "text" at bounding box center [313, 555] width 97 height 20
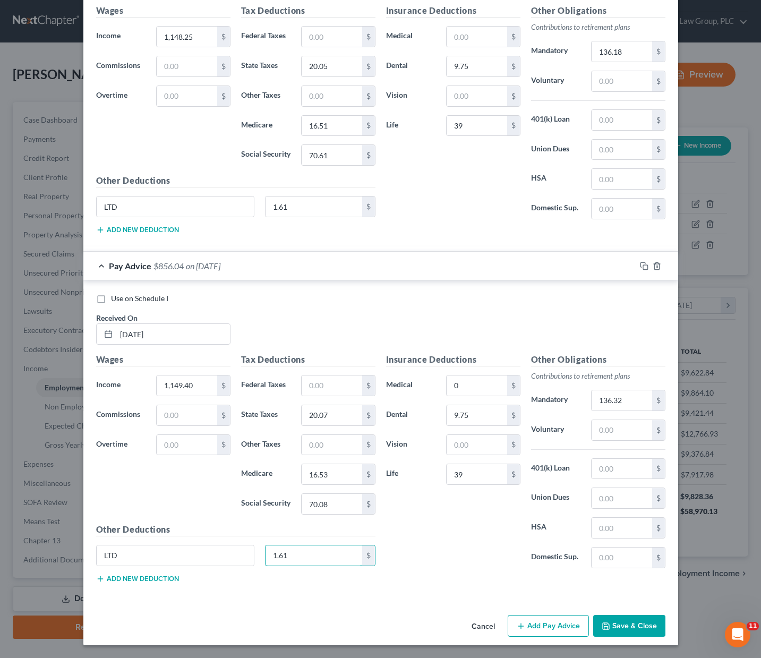
type input "1.61"
click at [637, 628] on button "Save & Close" at bounding box center [629, 626] width 72 height 22
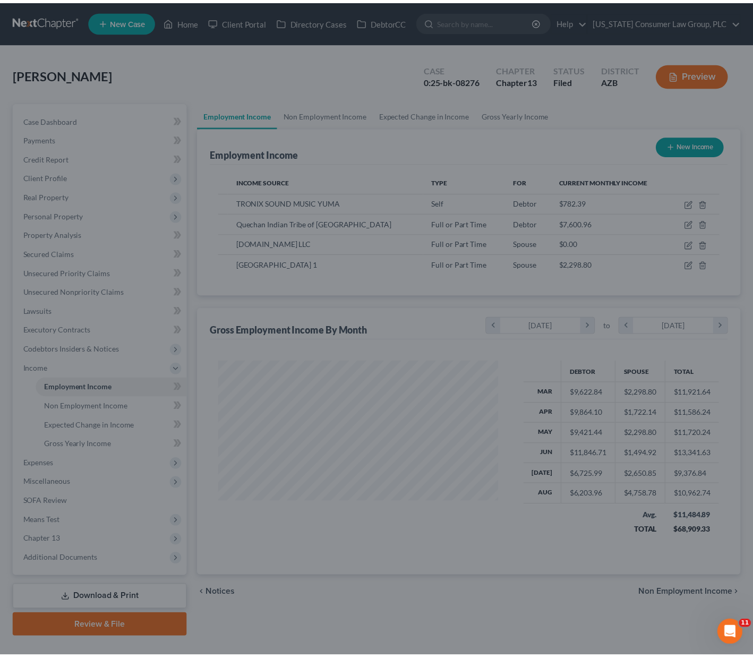
scroll to position [530807, 530693]
